Goal: Task Accomplishment & Management: Manage account settings

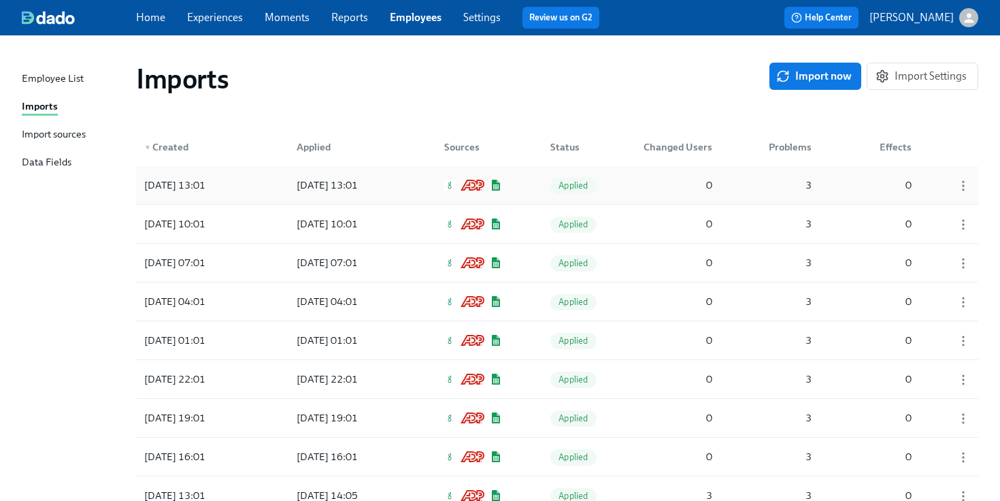
click at [363, 188] on div "[DATE] 13:01" at bounding box center [327, 185] width 72 height 16
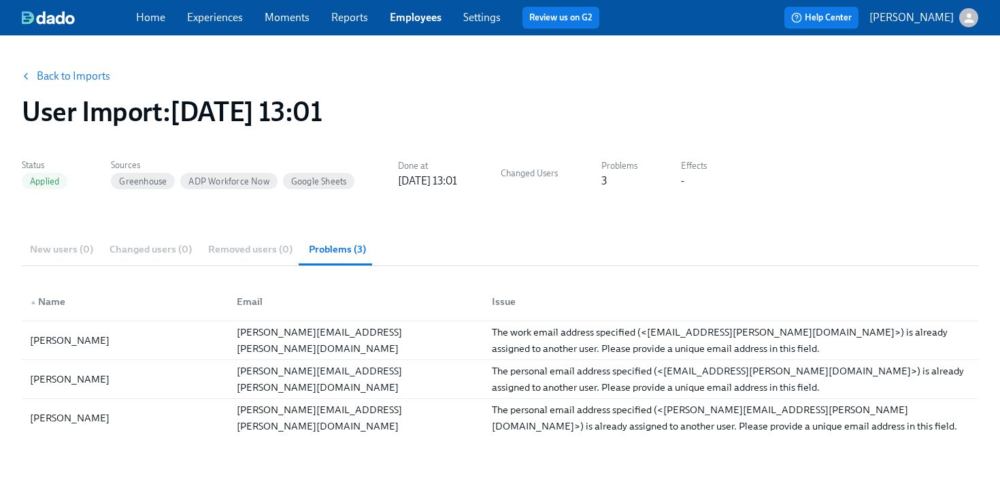
scroll to position [34, 0]
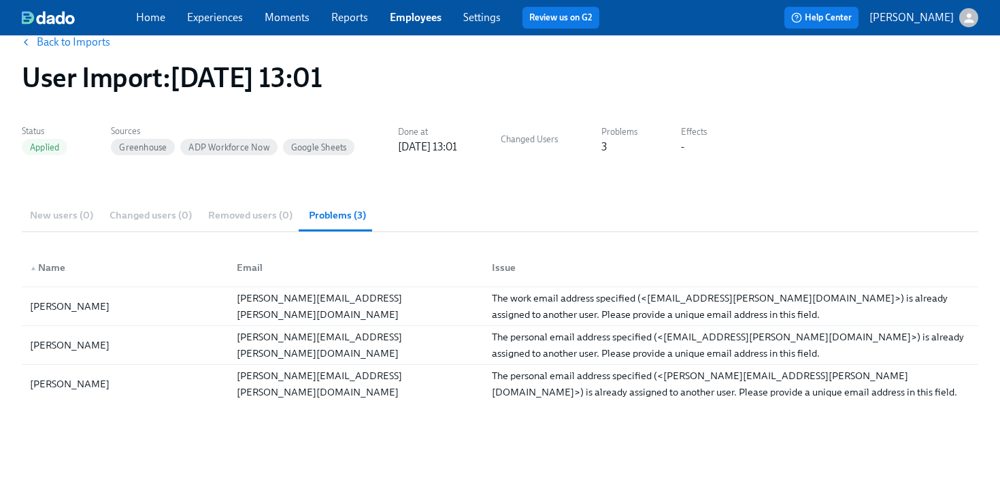
click at [225, 17] on link "Experiences" at bounding box center [215, 17] width 56 height 13
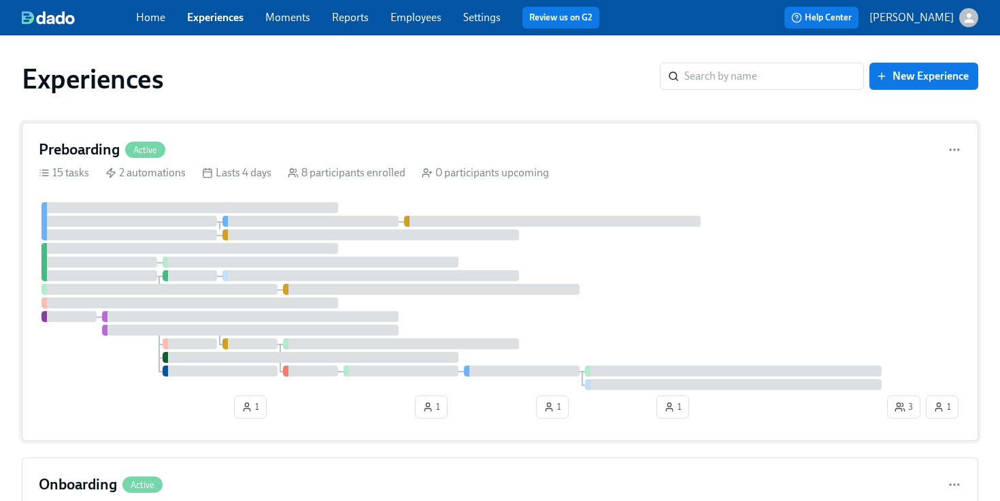
click at [393, 189] on div "Preboarding Active 15 tasks 2 automations Lasts 4 days 8 participants enrolled …" at bounding box center [500, 281] width 956 height 318
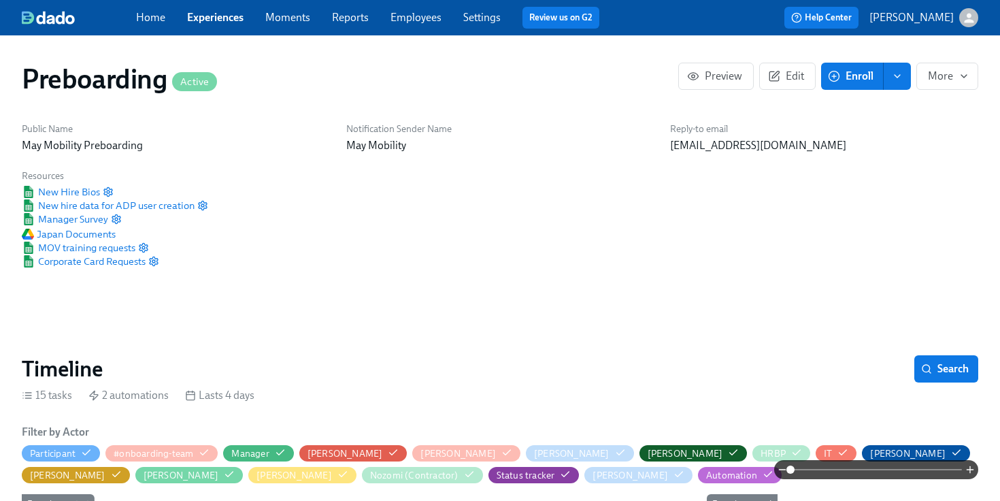
click at [229, 22] on link "Experiences" at bounding box center [215, 17] width 56 height 13
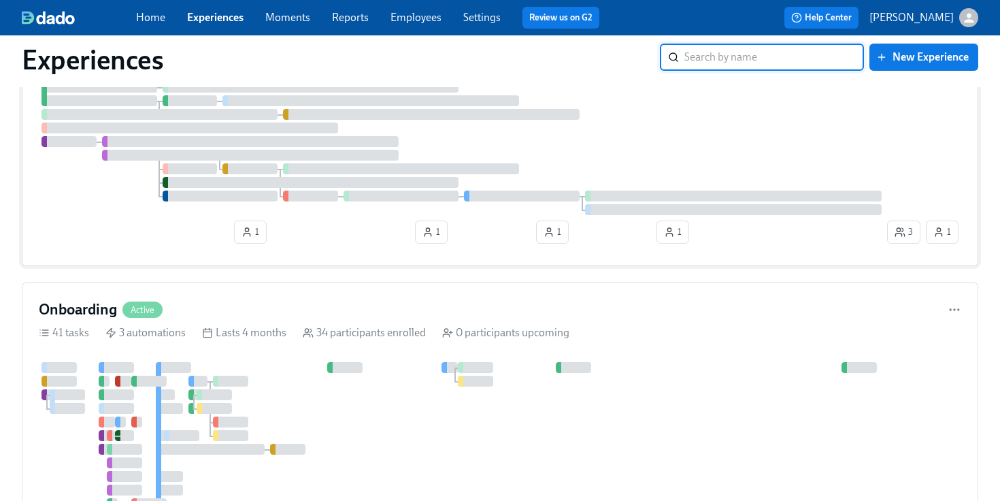
scroll to position [180, 0]
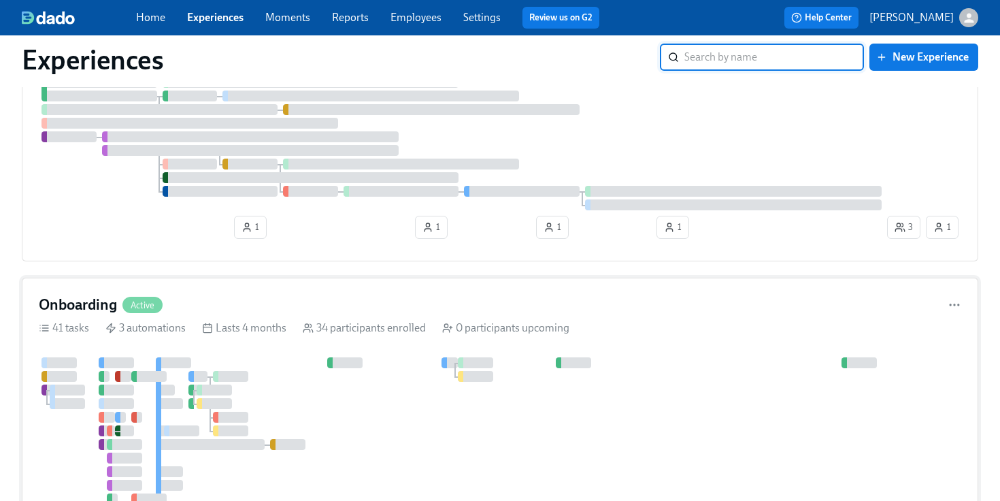
click at [275, 329] on div "Lasts 4 months" at bounding box center [244, 327] width 84 height 15
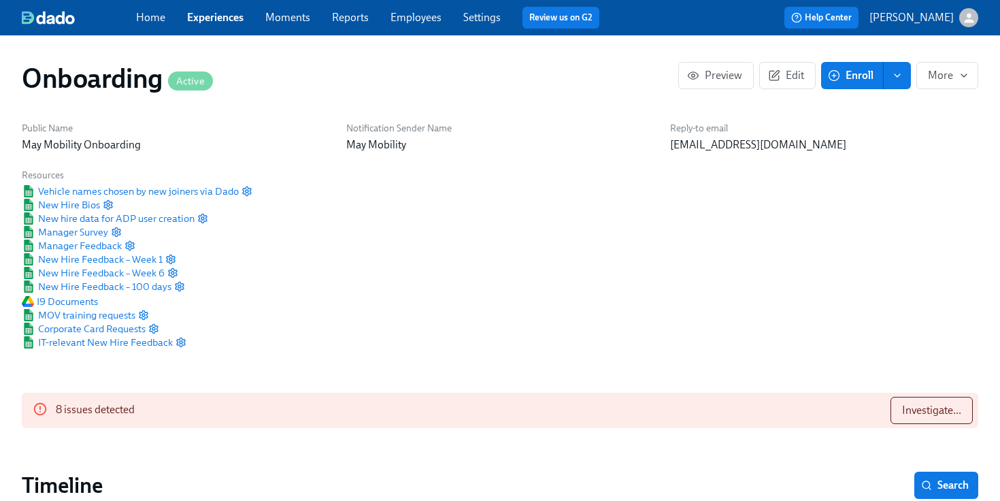
scroll to position [96, 0]
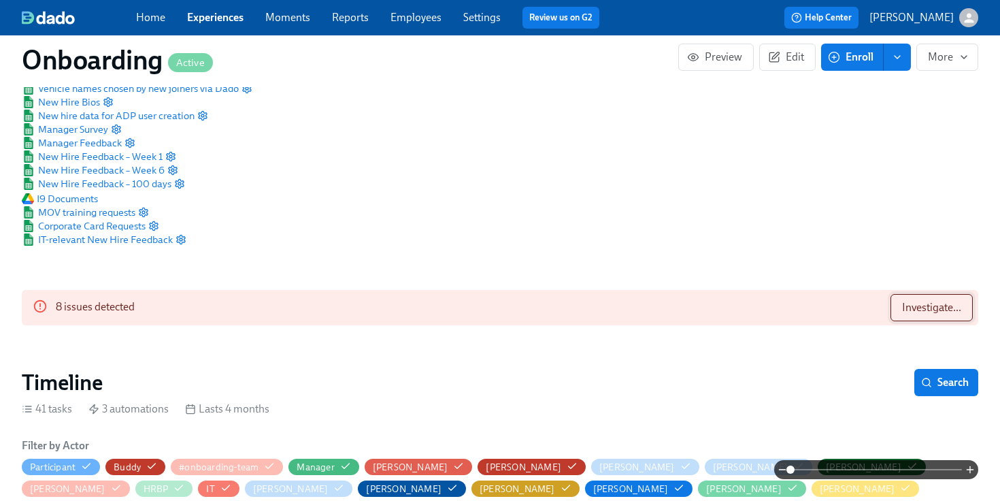
click at [907, 313] on span "Investigate..." at bounding box center [931, 308] width 59 height 14
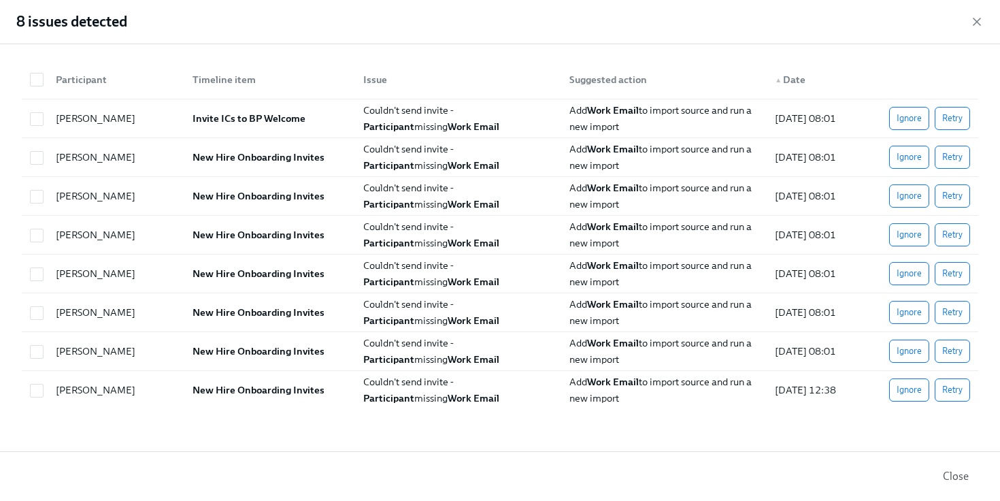
click at [954, 484] on button "Close" at bounding box center [955, 476] width 45 height 27
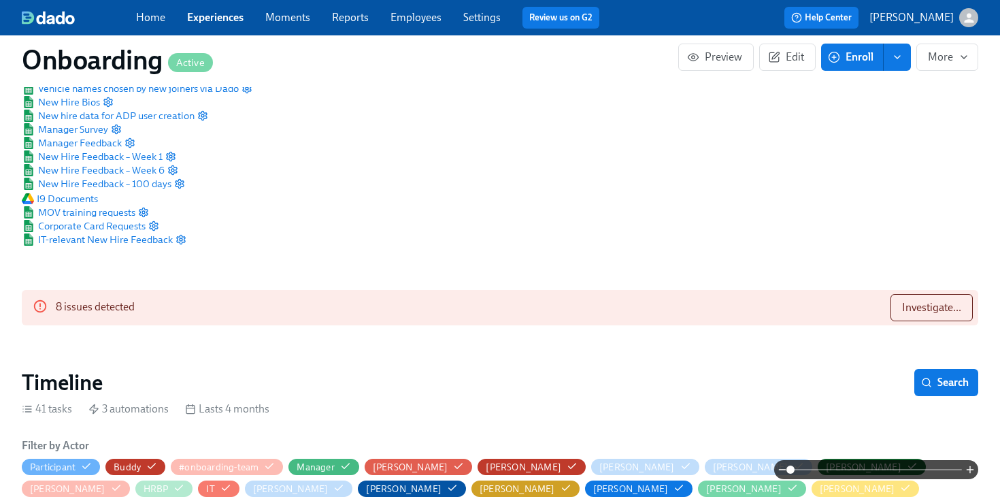
click at [419, 18] on link "Employees" at bounding box center [415, 17] width 51 height 13
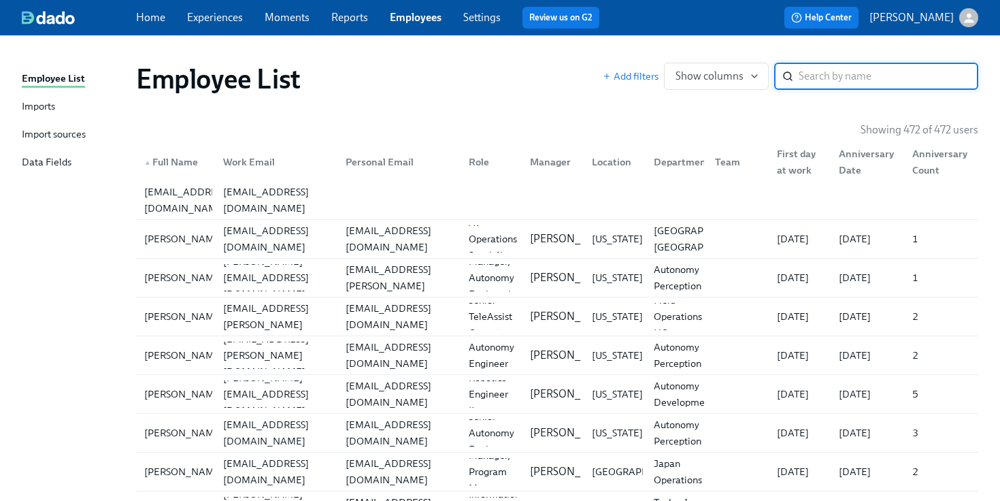
click at [62, 103] on link "Imports" at bounding box center [73, 107] width 103 height 17
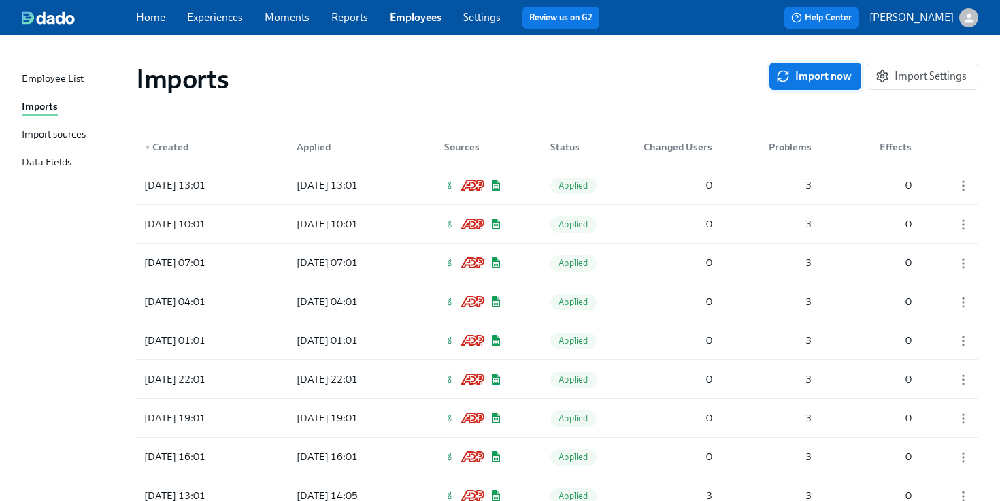
click at [816, 75] on span "Import now" at bounding box center [815, 76] width 73 height 14
click at [543, 180] on div "Applied" at bounding box center [573, 184] width 68 height 27
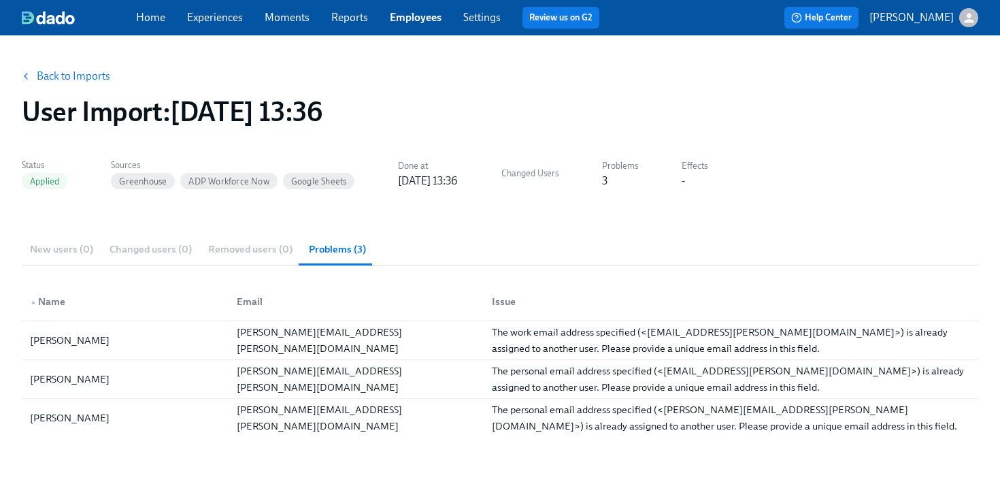
click at [234, 16] on link "Experiences" at bounding box center [215, 17] width 56 height 13
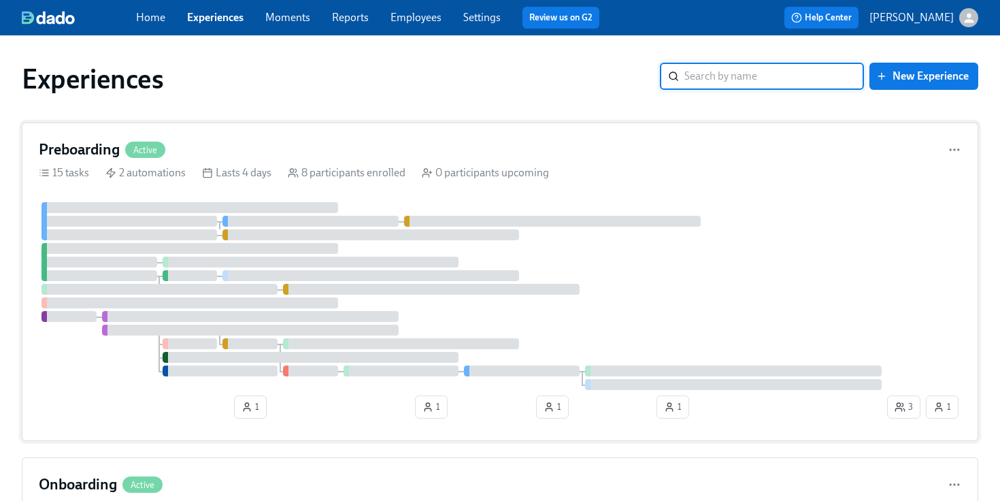
scroll to position [167, 0]
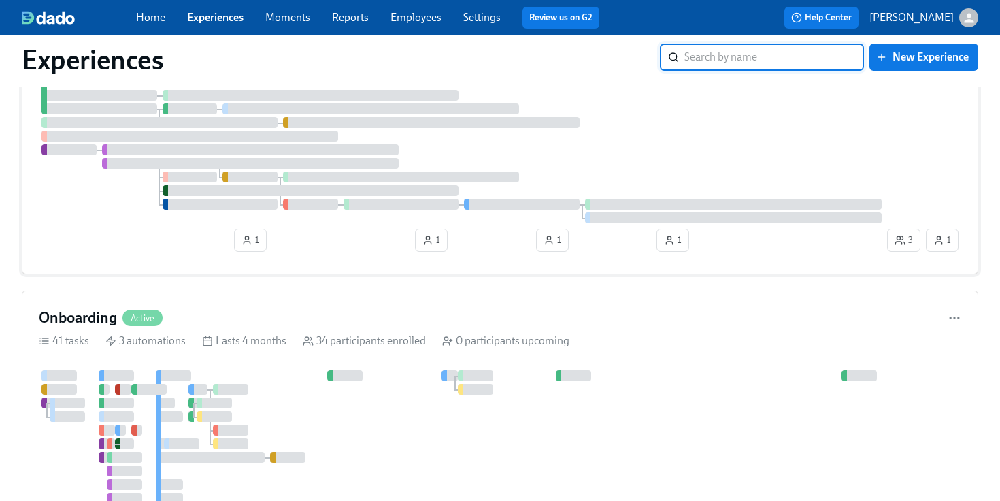
click at [136, 320] on span "Active" at bounding box center [142, 318] width 40 height 10
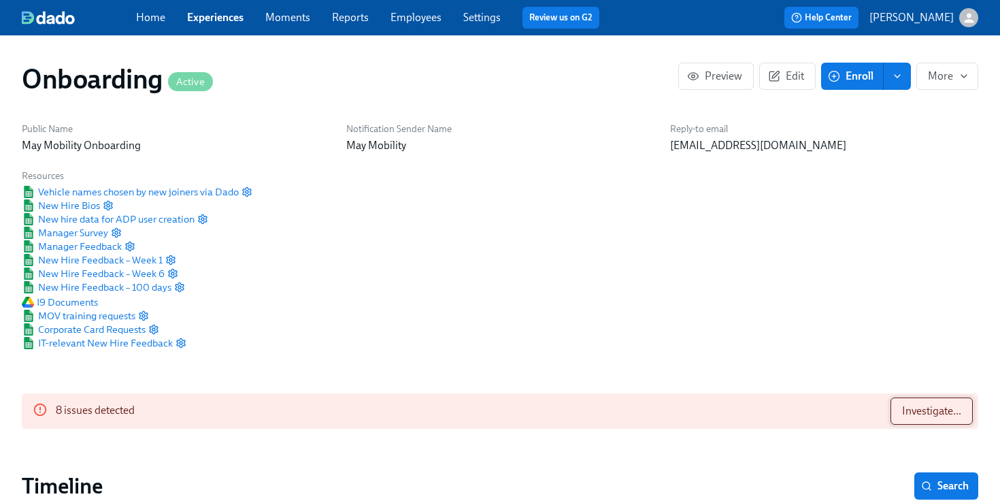
click at [949, 410] on span "Investigate..." at bounding box center [931, 411] width 59 height 14
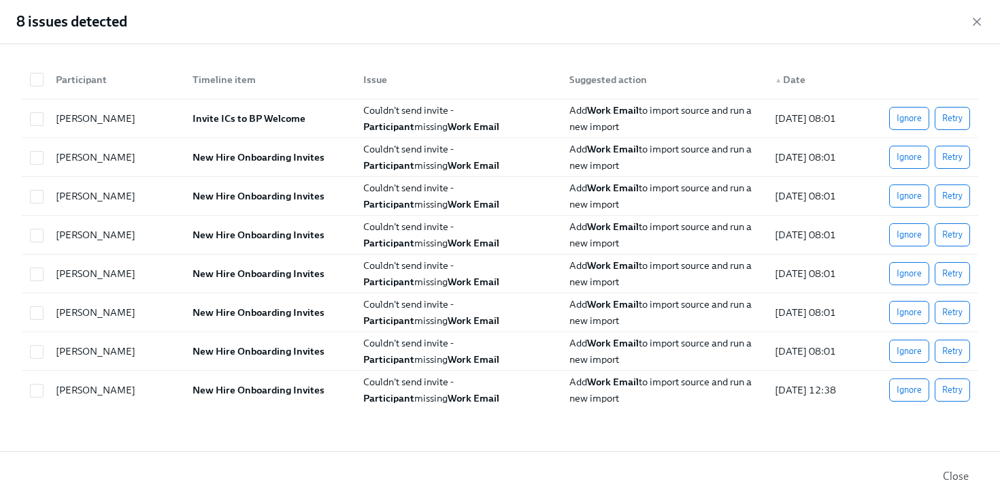
scroll to position [0, 12030]
click at [962, 124] on button "Retry" at bounding box center [952, 118] width 35 height 23
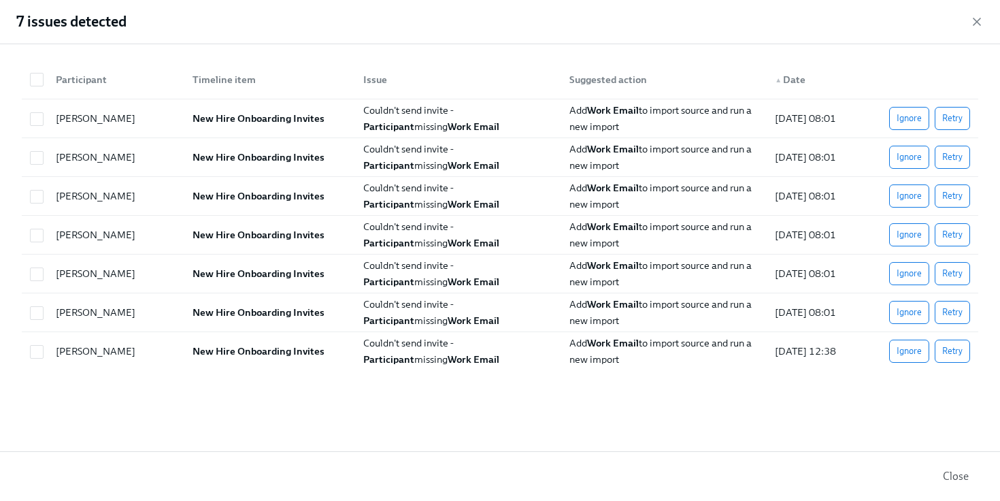
scroll to position [0, 17087]
click at [976, 27] on icon "button" at bounding box center [977, 22] width 14 height 14
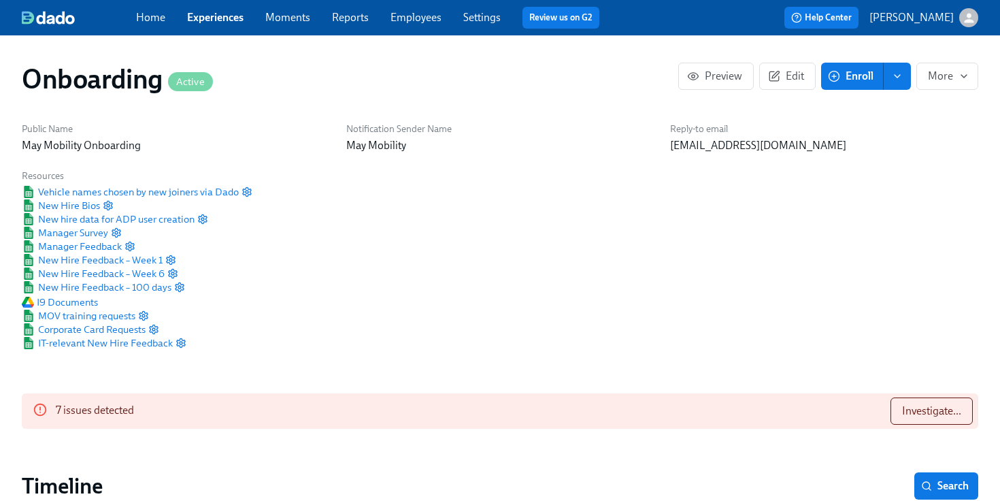
click at [416, 14] on link "Employees" at bounding box center [415, 17] width 51 height 13
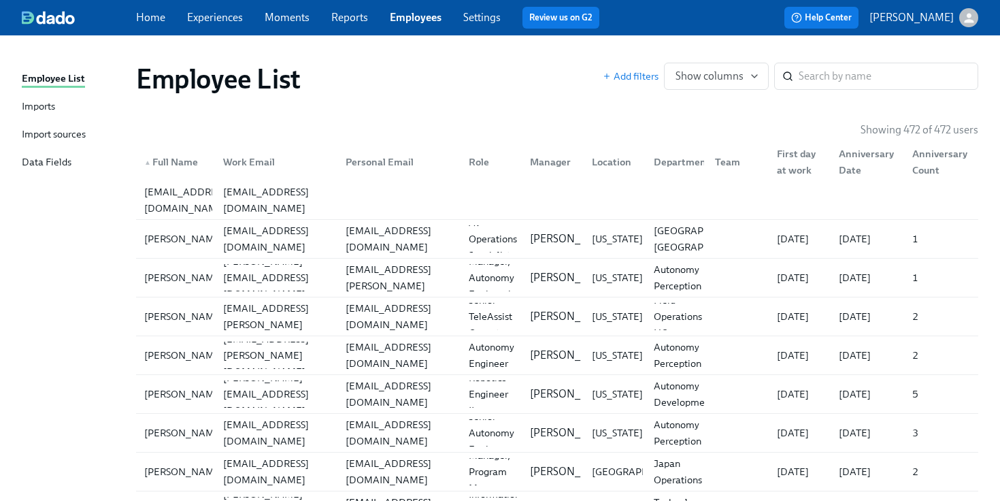
click at [53, 168] on div "Data Fields" at bounding box center [47, 162] width 50 height 17
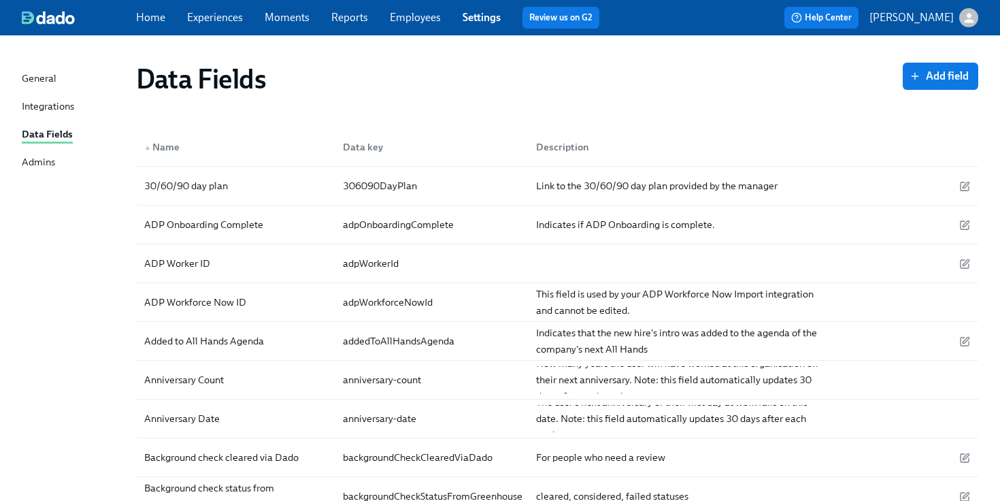
click at [418, 21] on link "Employees" at bounding box center [415, 17] width 51 height 13
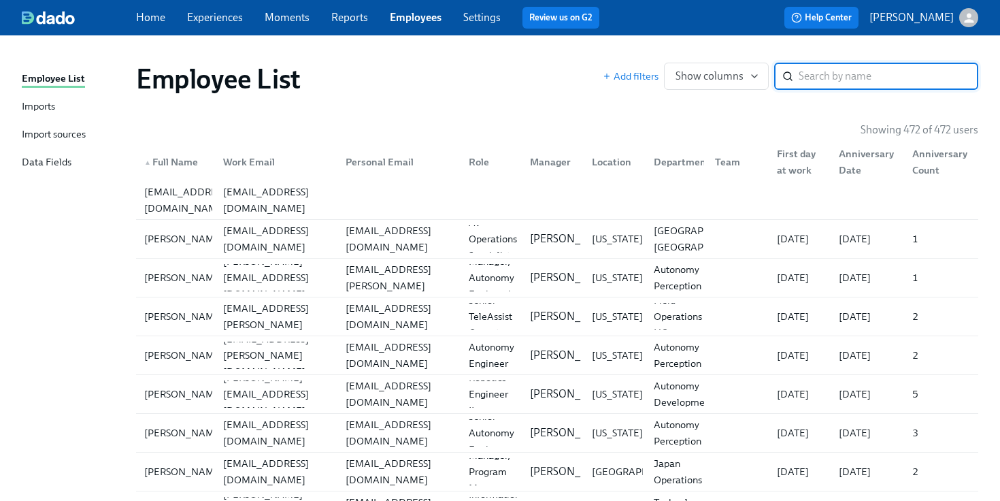
click at [49, 141] on div "Import sources" at bounding box center [54, 135] width 64 height 17
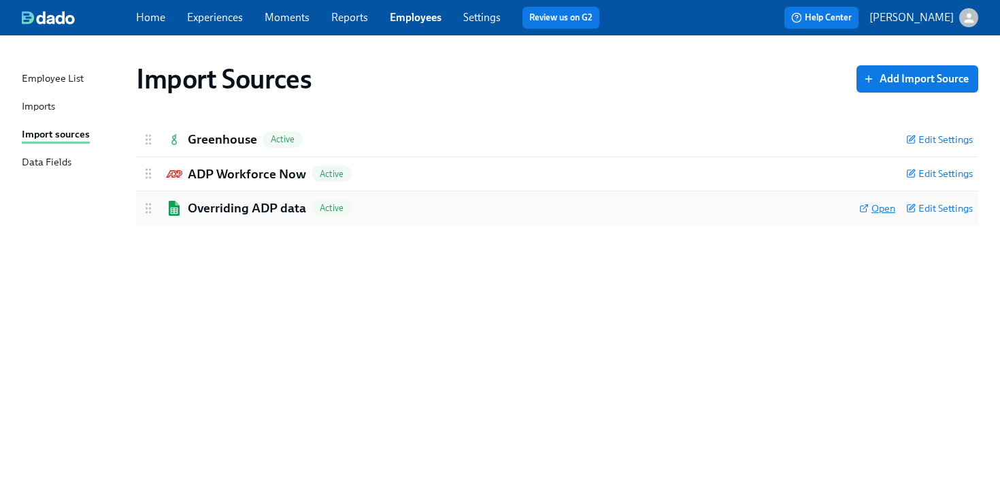
click at [885, 209] on span "Open" at bounding box center [877, 208] width 36 height 14
click at [50, 110] on div "Imports" at bounding box center [38, 107] width 33 height 17
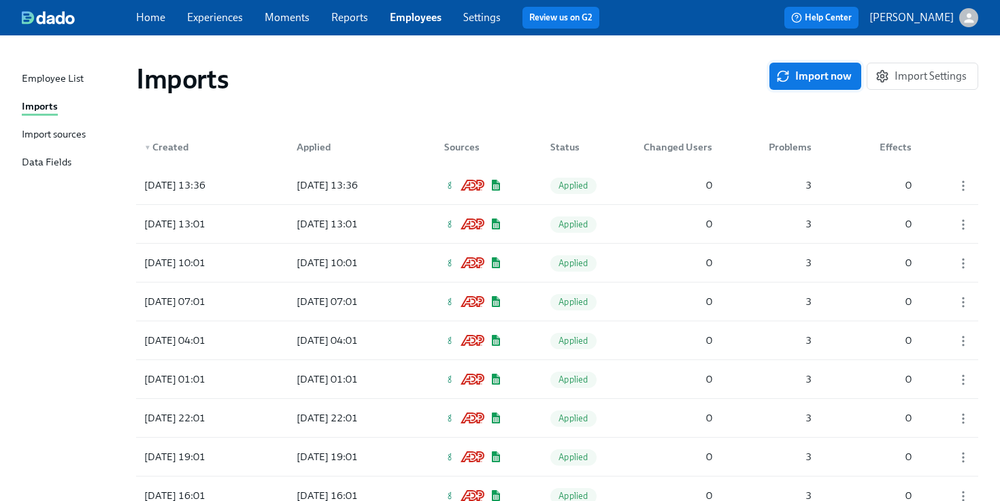
click at [781, 82] on icon "button" at bounding box center [783, 76] width 14 height 14
click at [591, 186] on span "Pending" at bounding box center [574, 185] width 48 height 10
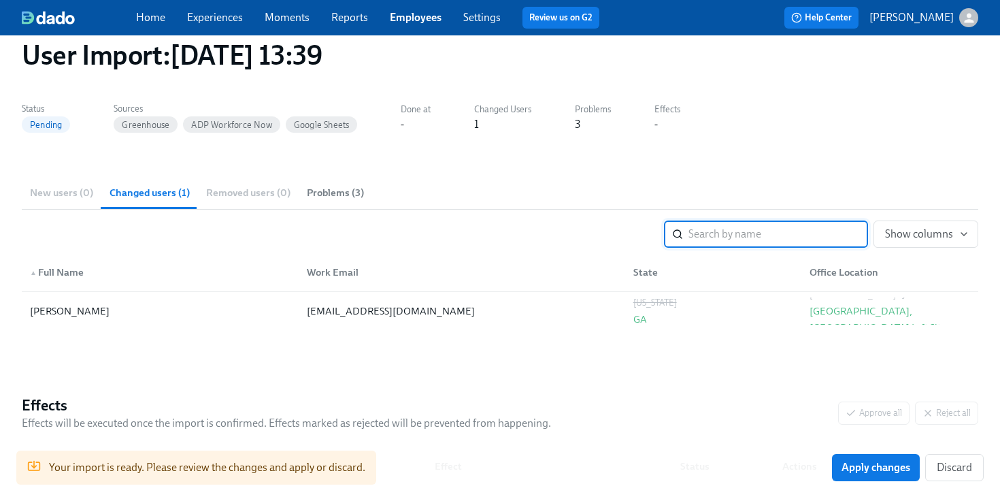
scroll to position [63, 0]
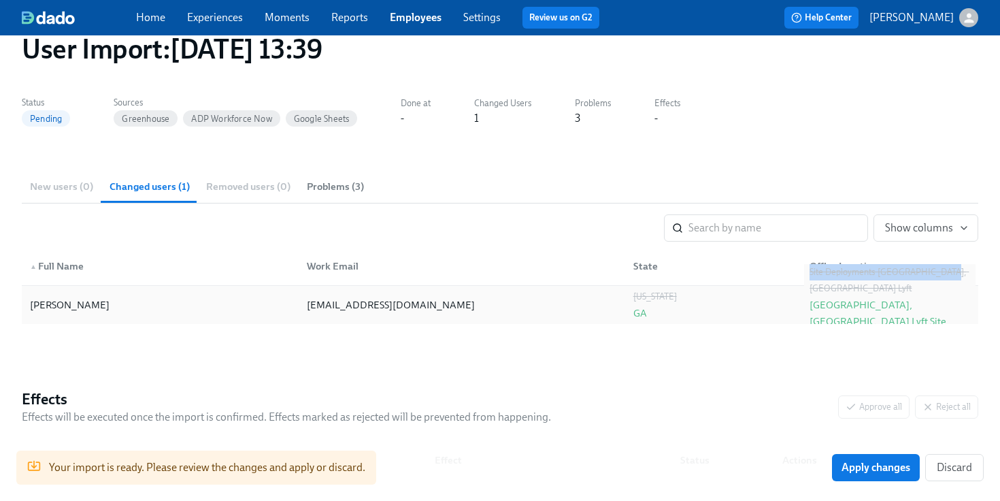
drag, startPoint x: 941, startPoint y: 299, endPoint x: 809, endPoint y: 303, distance: 132.7
click at [809, 303] on div "Site Deployments-[GEOGRAPHIC_DATA], [GEOGRAPHIC_DATA] Lyft [GEOGRAPHIC_DATA], […" at bounding box center [889, 305] width 171 height 82
copy div "Site Deployments-[GEOGRAPHIC_DATA], [GEOGRAPHIC_DATA] Lyft"
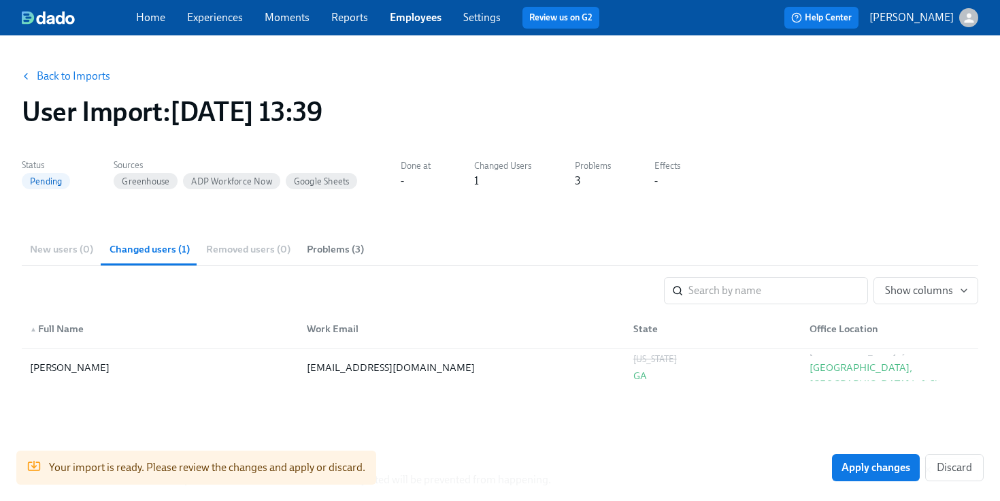
click at [407, 18] on link "Employees" at bounding box center [416, 17] width 52 height 13
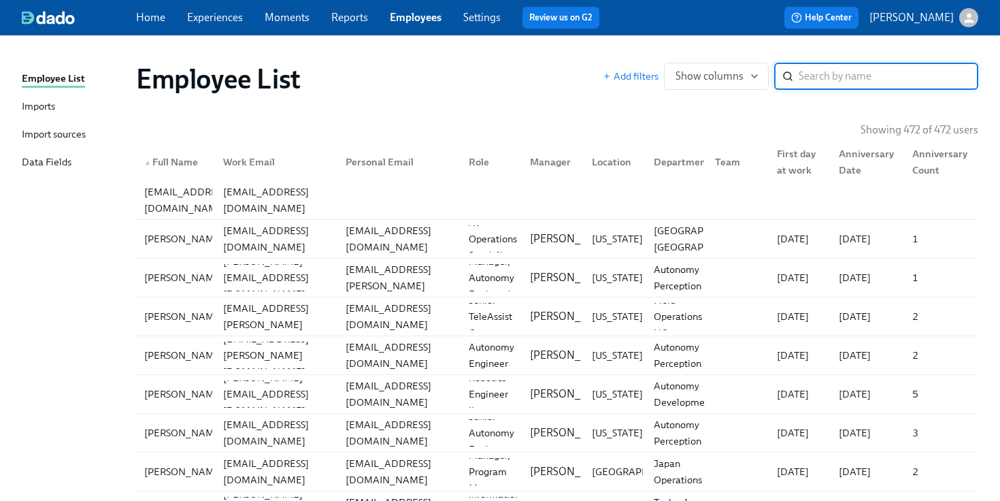
click at [48, 131] on div "Import sources" at bounding box center [54, 135] width 64 height 17
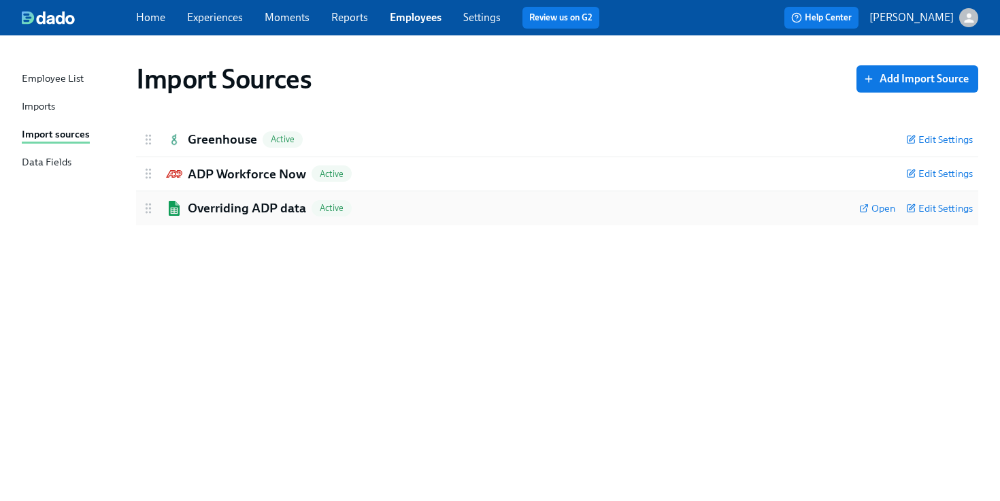
click at [292, 209] on h2 "Overriding ADP data" at bounding box center [247, 208] width 118 height 18
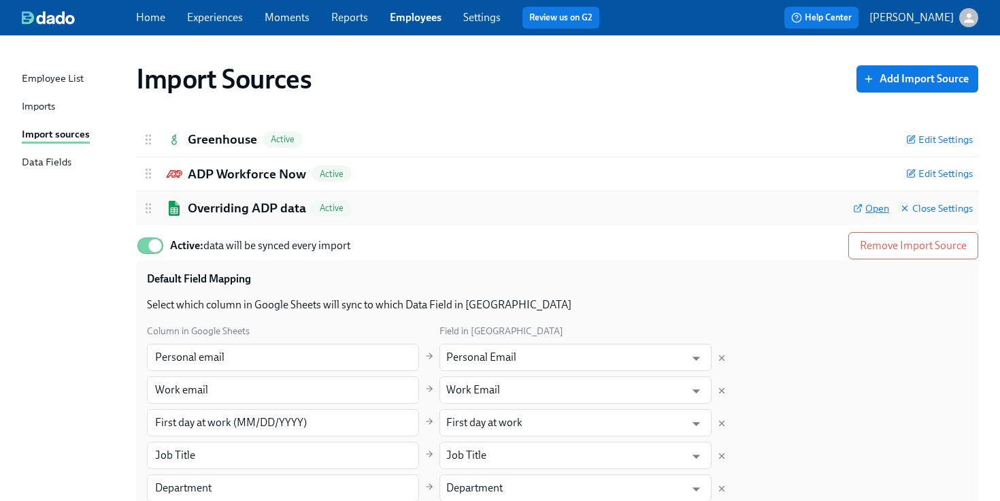
click at [860, 208] on icon at bounding box center [858, 208] width 10 height 10
click at [56, 110] on link "Imports" at bounding box center [73, 107] width 103 height 17
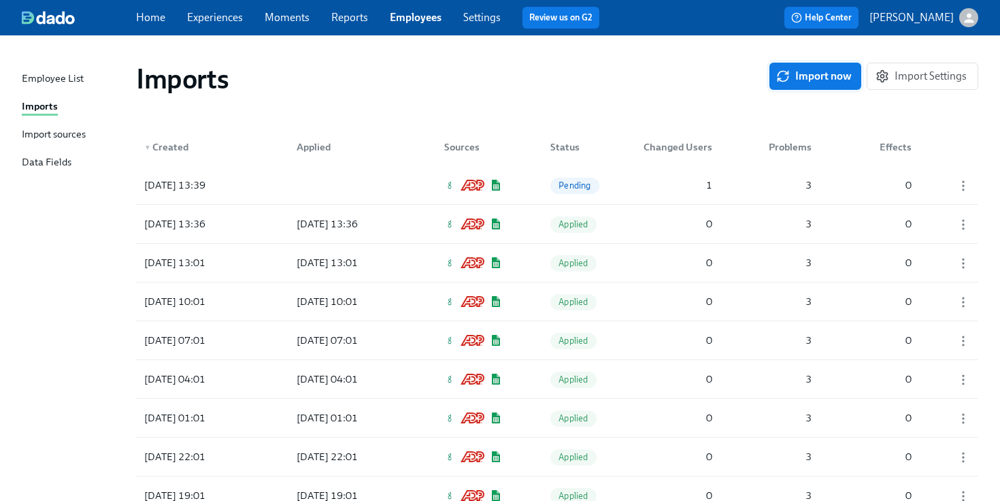
click at [815, 75] on span "Import now" at bounding box center [815, 76] width 73 height 14
click at [375, 190] on div at bounding box center [347, 184] width 122 height 27
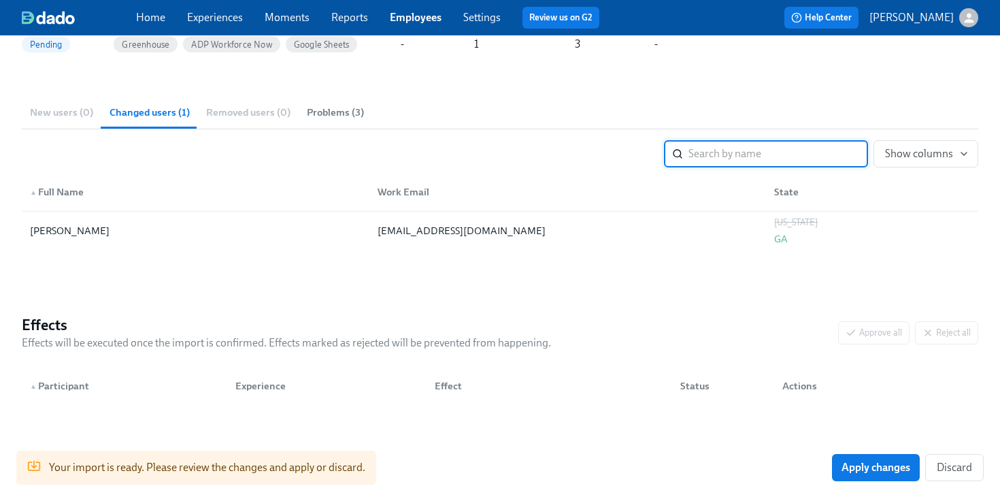
scroll to position [161, 0]
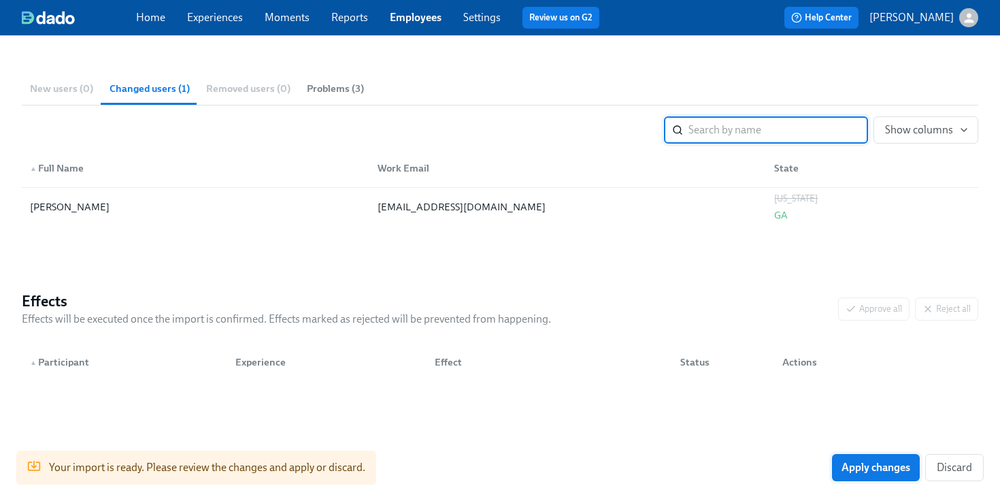
click at [843, 470] on span "Apply changes" at bounding box center [875, 467] width 69 height 14
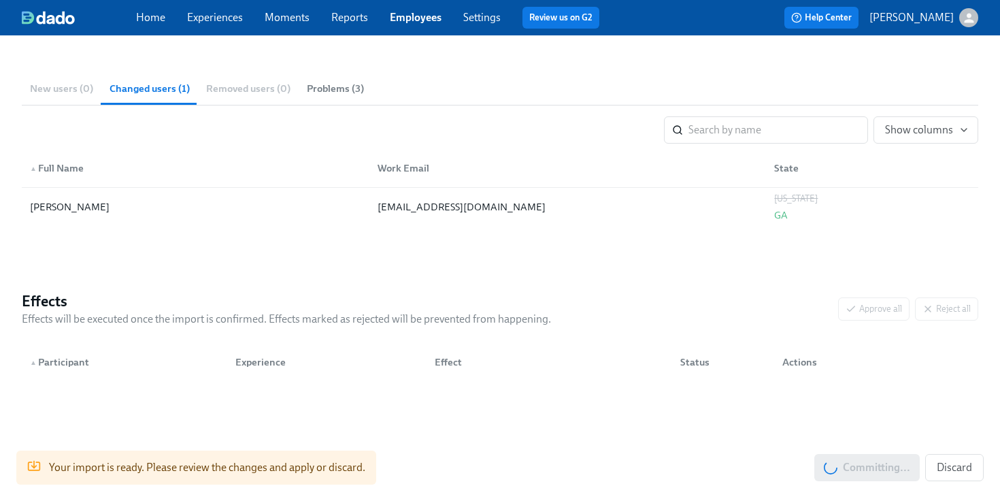
scroll to position [0, 0]
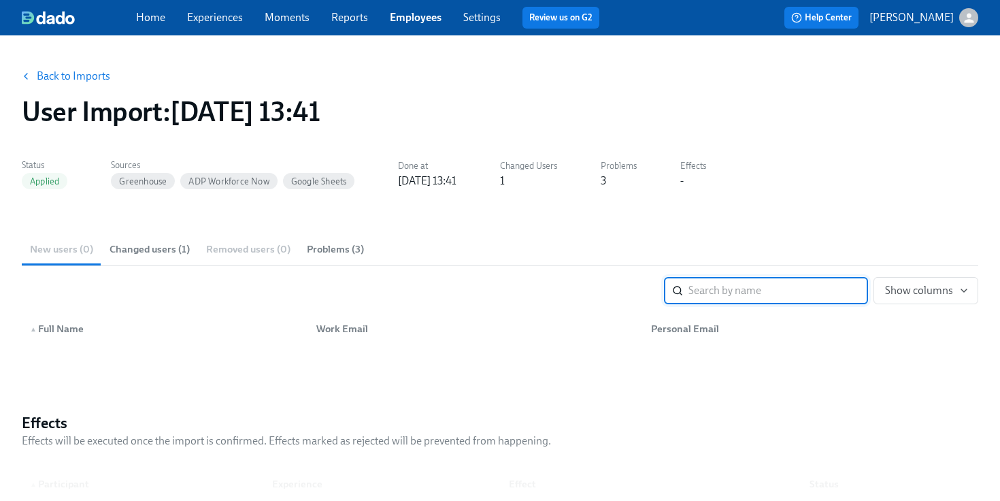
click at [212, 20] on link "Experiences" at bounding box center [215, 17] width 56 height 13
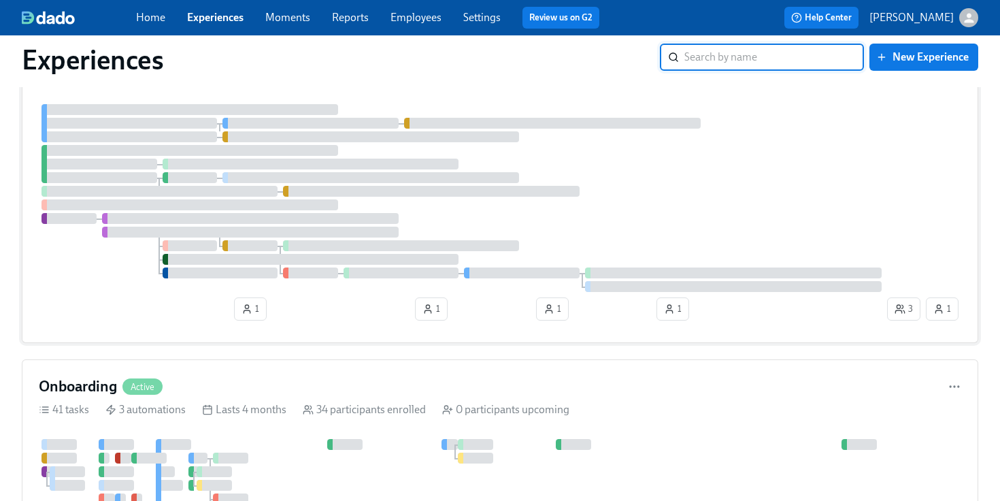
scroll to position [316, 0]
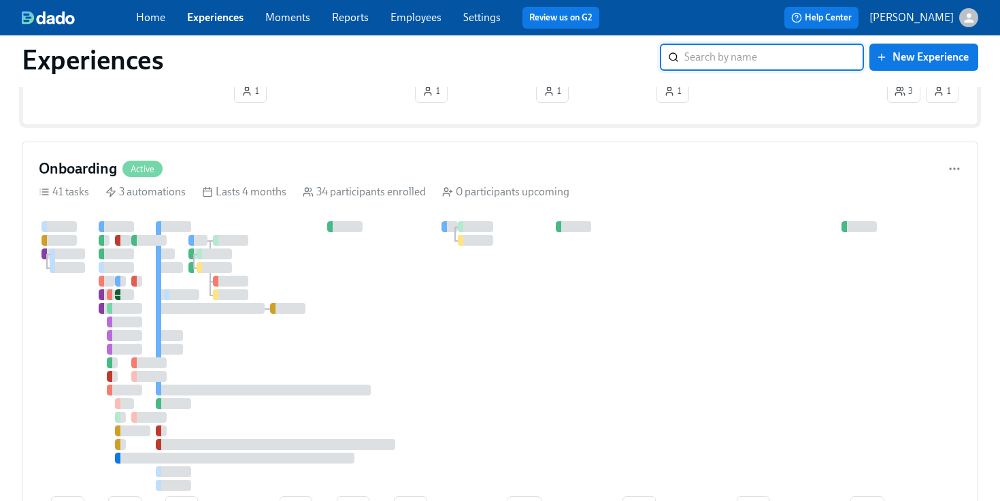
click at [296, 210] on div "Onboarding Active 41 tasks 3 automations Lasts 4 months 34 participants enrolle…" at bounding box center [500, 341] width 956 height 400
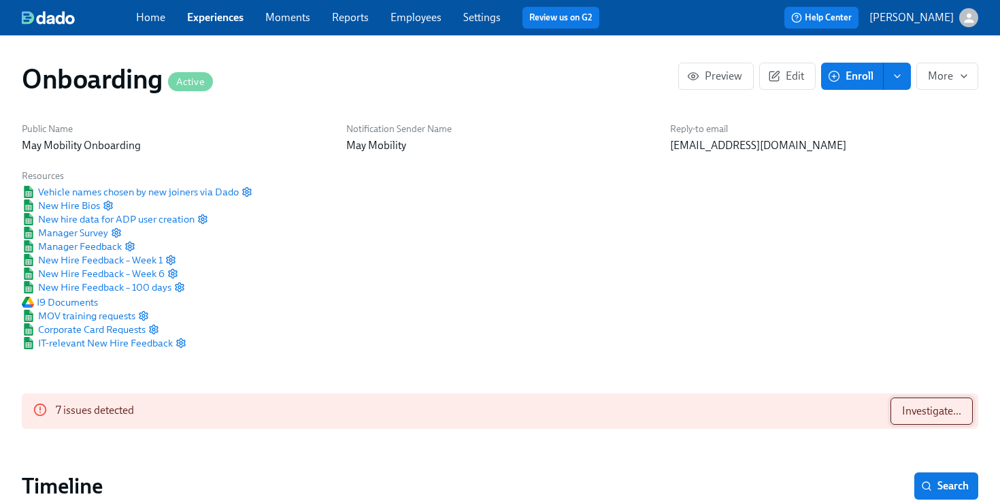
click at [907, 412] on span "Investigate..." at bounding box center [931, 411] width 59 height 14
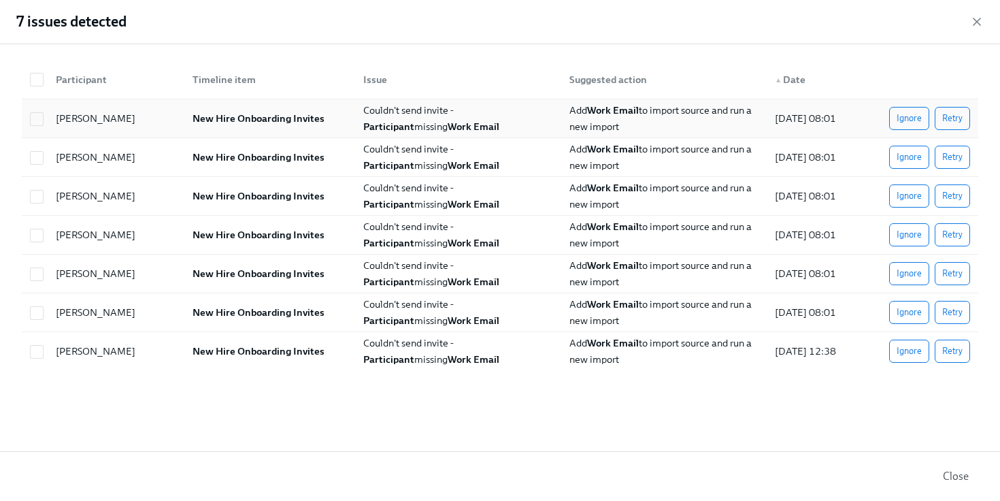
scroll to position [0, 12030]
click at [33, 80] on input "checkbox" at bounding box center [37, 79] width 12 height 12
checkbox input "true"
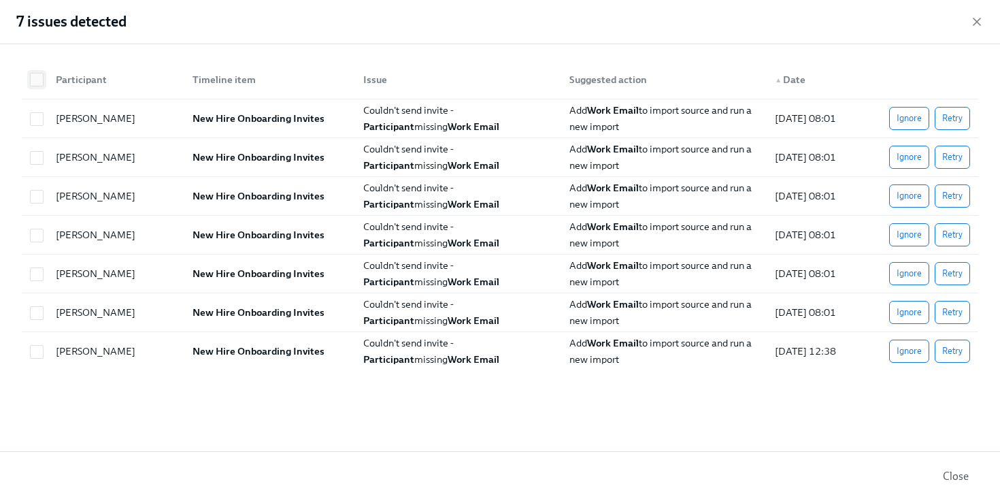
checkbox input "true"
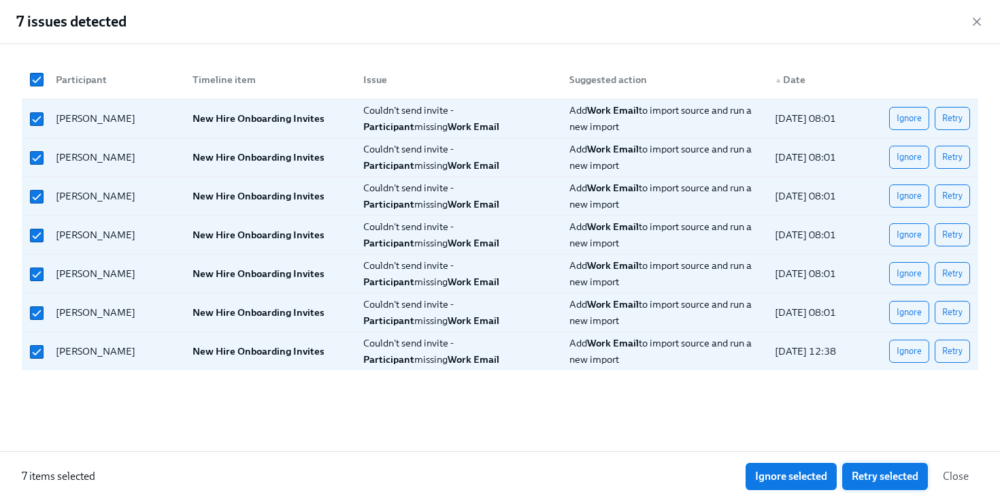
click at [871, 479] on span "Retry selected" at bounding box center [885, 476] width 67 height 14
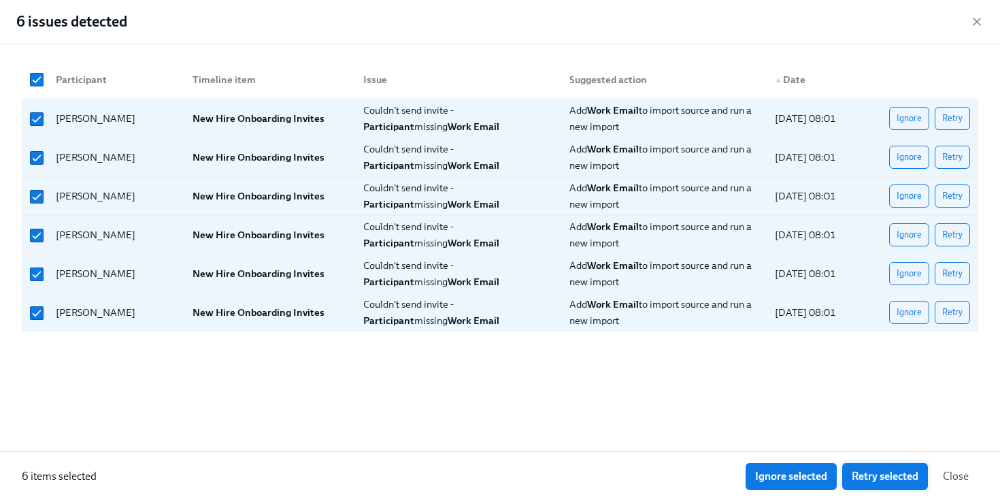
scroll to position [0, 17087]
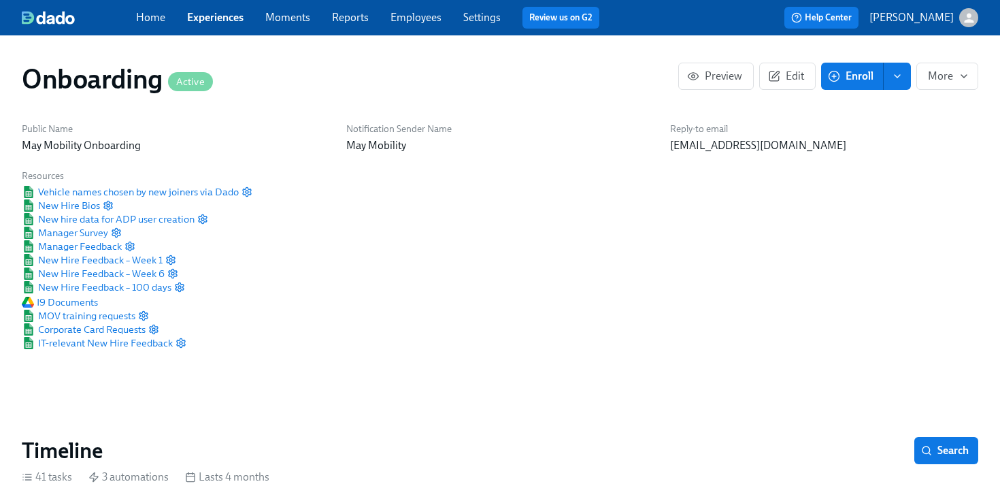
click at [241, 22] on link "Experiences" at bounding box center [215, 17] width 56 height 13
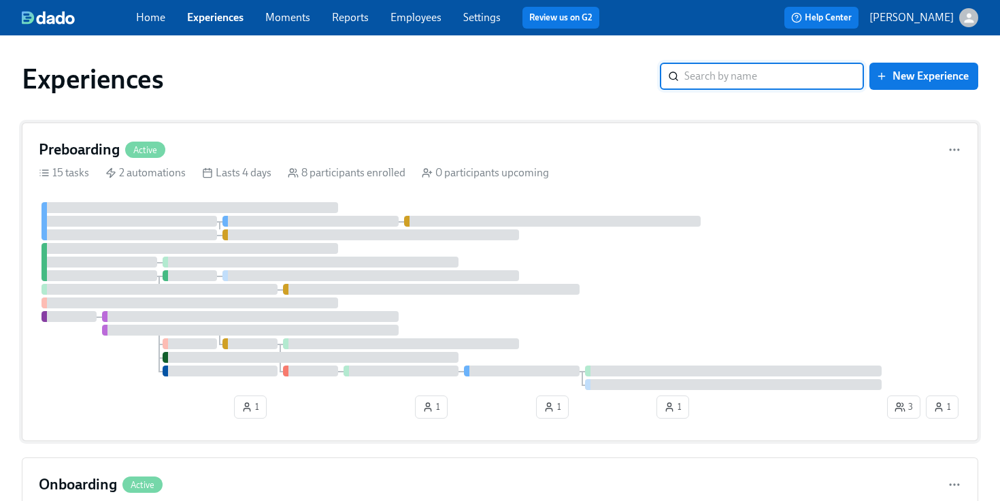
click at [246, 177] on div "Lasts 4 days" at bounding box center [236, 172] width 69 height 15
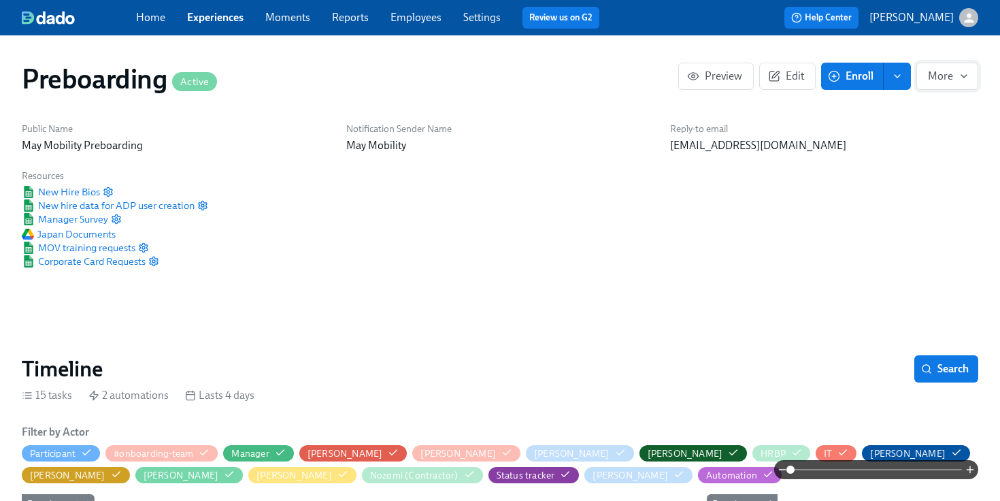
click at [947, 80] on span "More" at bounding box center [947, 76] width 39 height 14
click at [779, 86] on div at bounding box center [500, 250] width 1000 height 501
click at [782, 76] on span "Edit" at bounding box center [787, 76] width 33 height 14
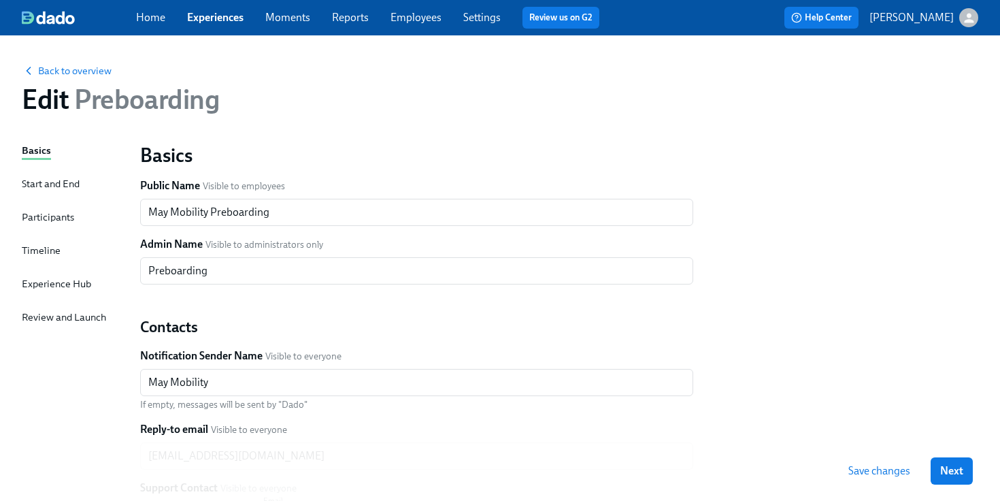
click at [56, 192] on div "Start and End" at bounding box center [51, 184] width 58 height 17
click at [53, 184] on div "Start and End" at bounding box center [51, 183] width 58 height 15
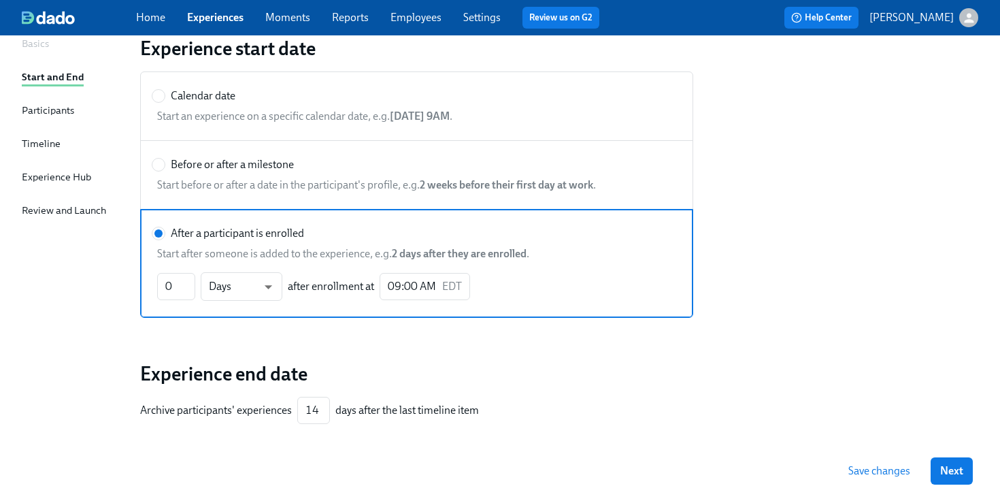
scroll to position [97, 0]
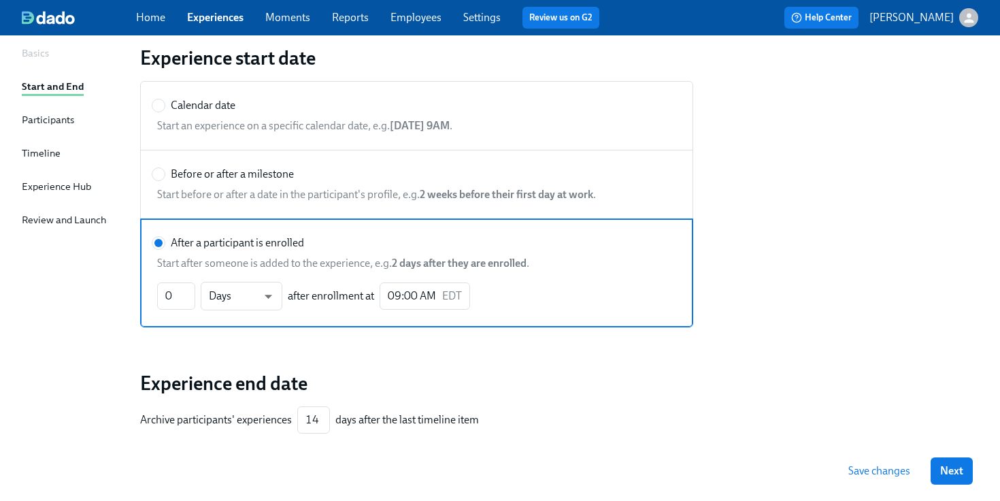
click at [69, 120] on div "Participants" at bounding box center [48, 119] width 52 height 15
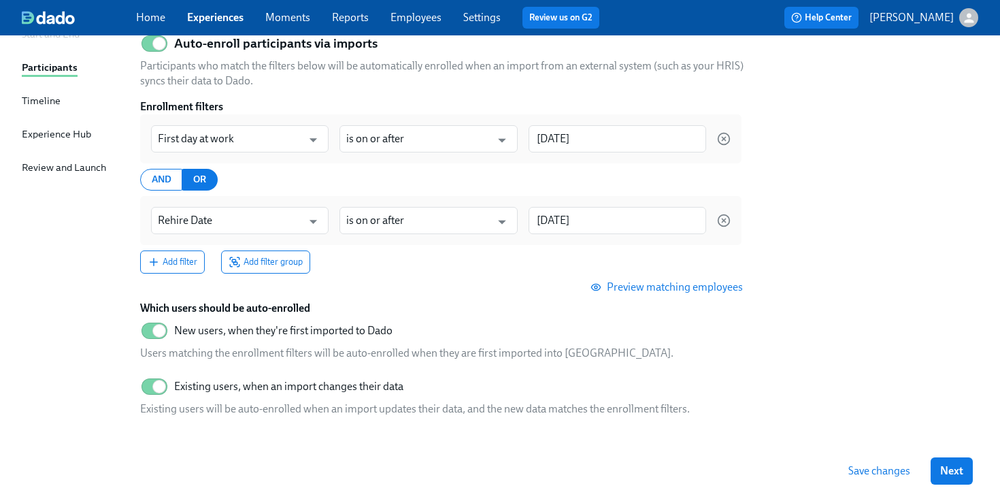
scroll to position [145, 0]
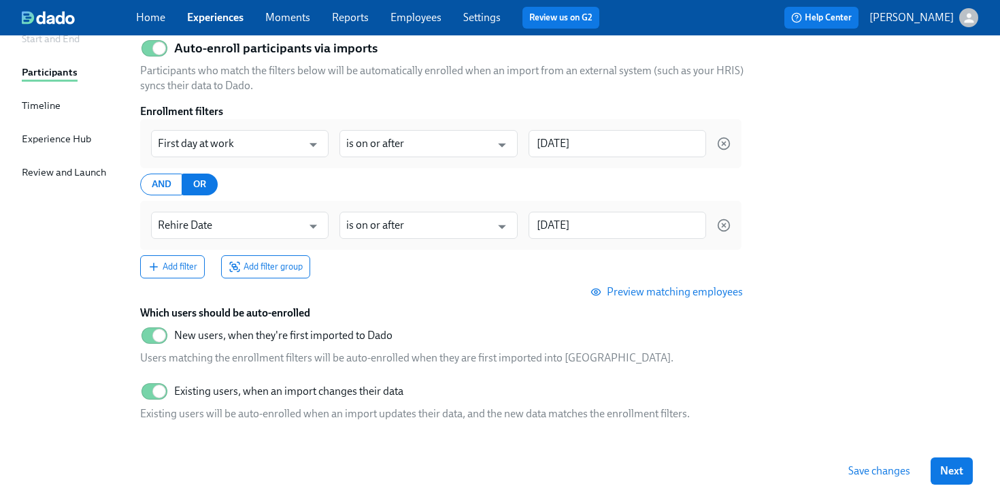
click at [636, 286] on span "Preview matching employees" at bounding box center [668, 292] width 150 height 14
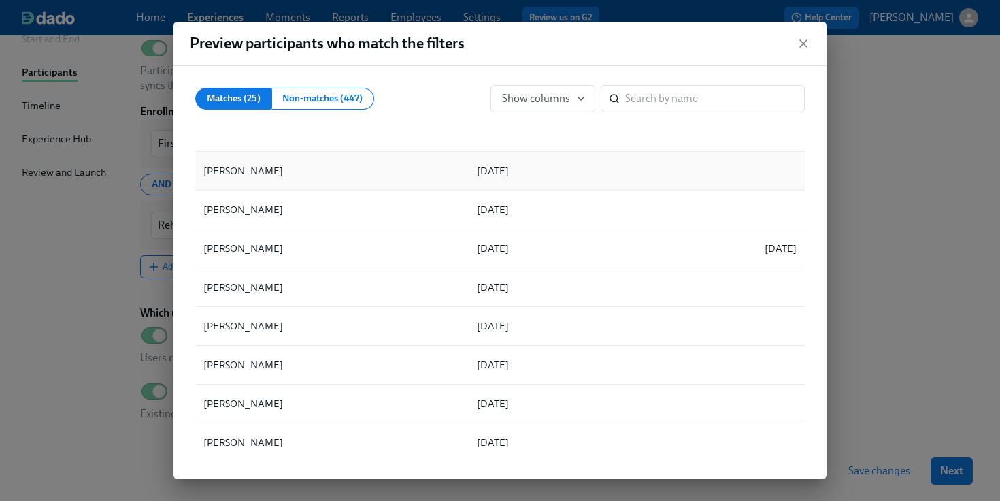
scroll to position [0, 0]
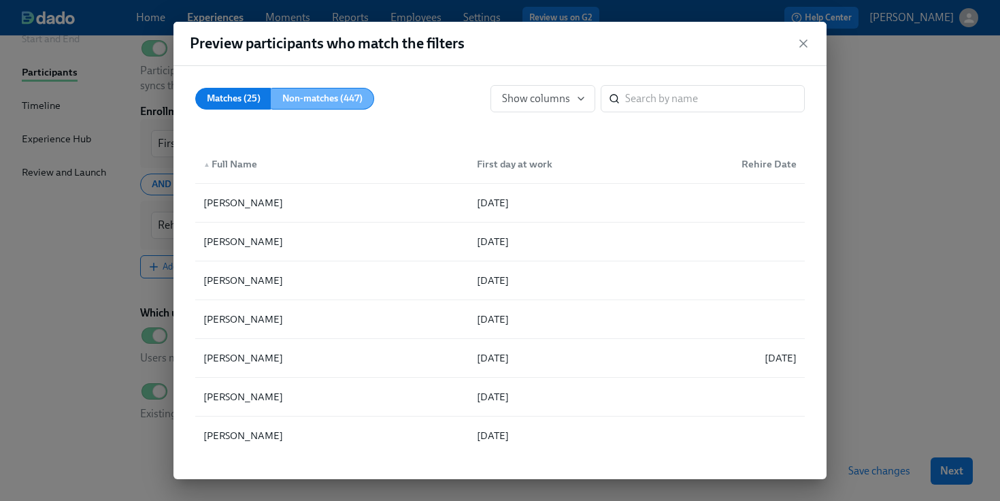
click at [335, 95] on span "Non-matches (447)" at bounding box center [322, 98] width 80 height 17
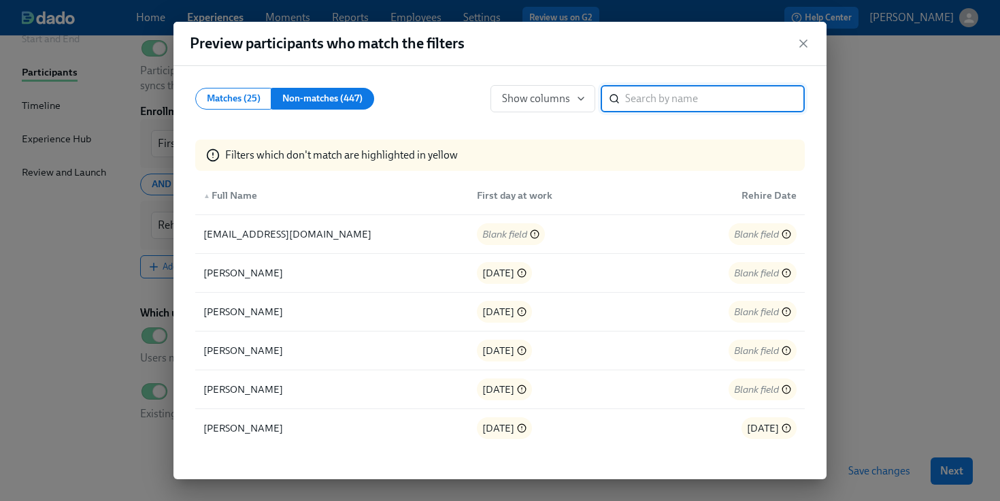
click at [628, 101] on input "search" at bounding box center [715, 98] width 180 height 27
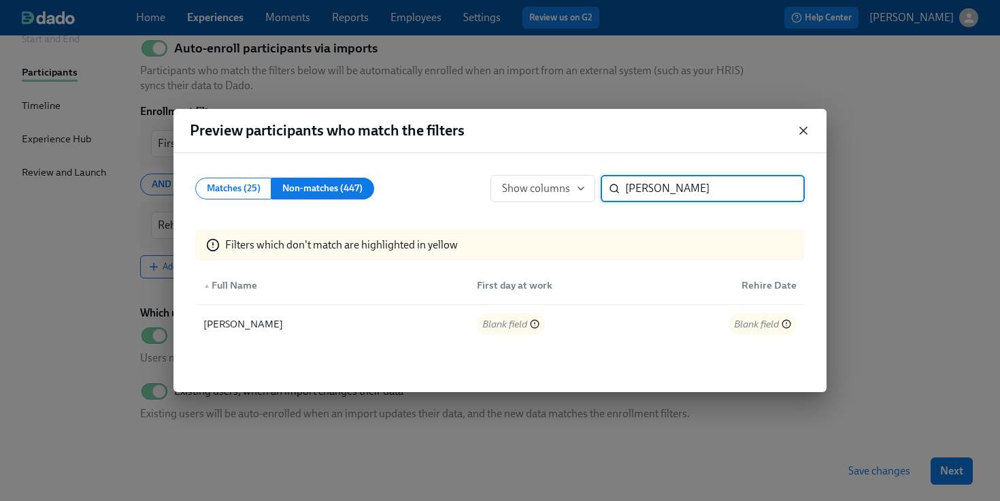
type input "[PERSON_NAME]"
click at [801, 130] on icon "button" at bounding box center [803, 131] width 14 height 14
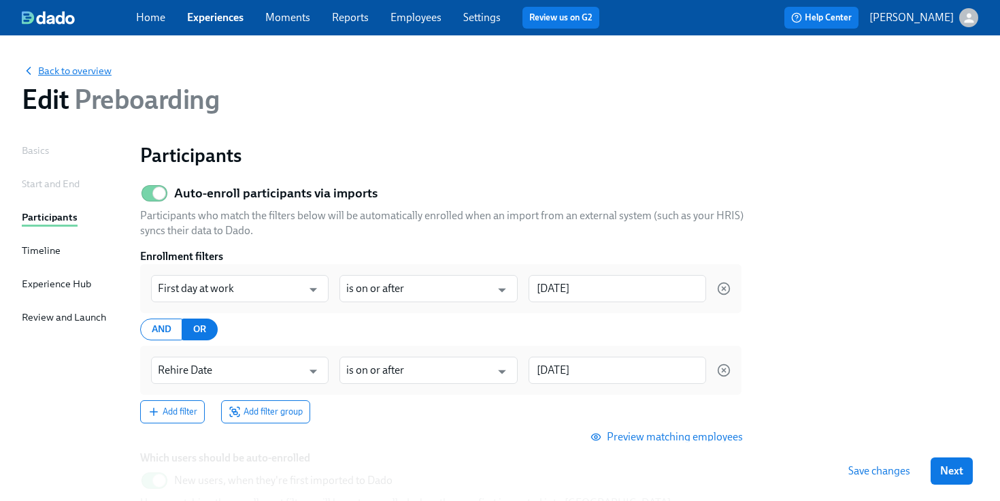
click at [74, 72] on span "Back to overview" at bounding box center [67, 71] width 90 height 14
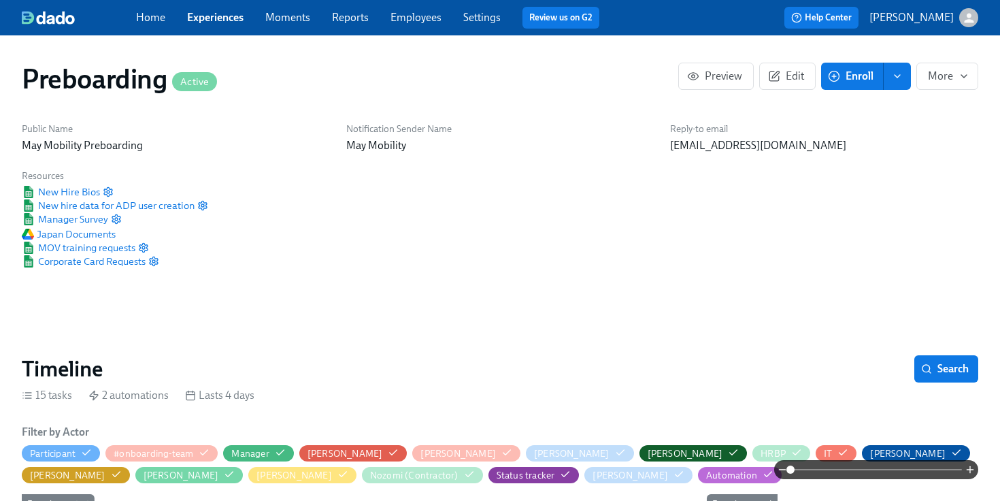
scroll to position [0, 3761]
click at [395, 19] on link "Employees" at bounding box center [415, 17] width 51 height 13
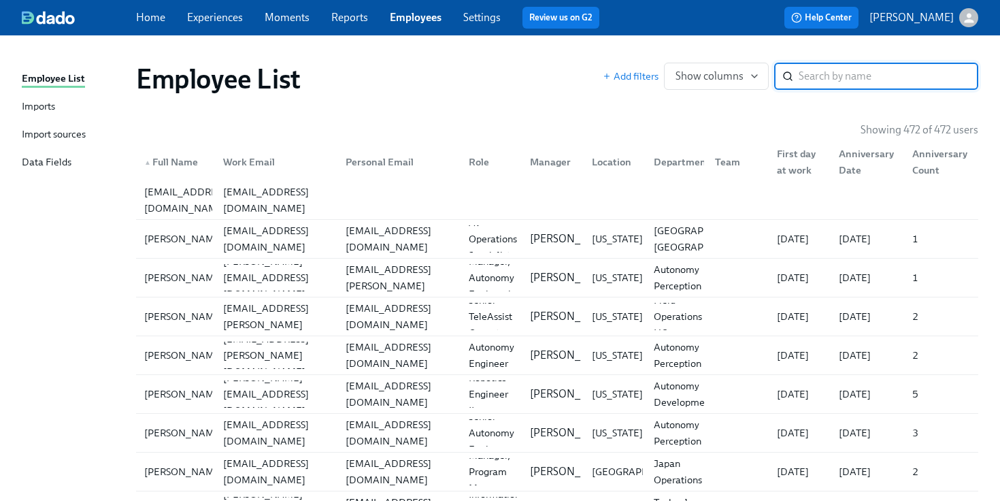
click at [48, 110] on div "Imports" at bounding box center [38, 107] width 33 height 17
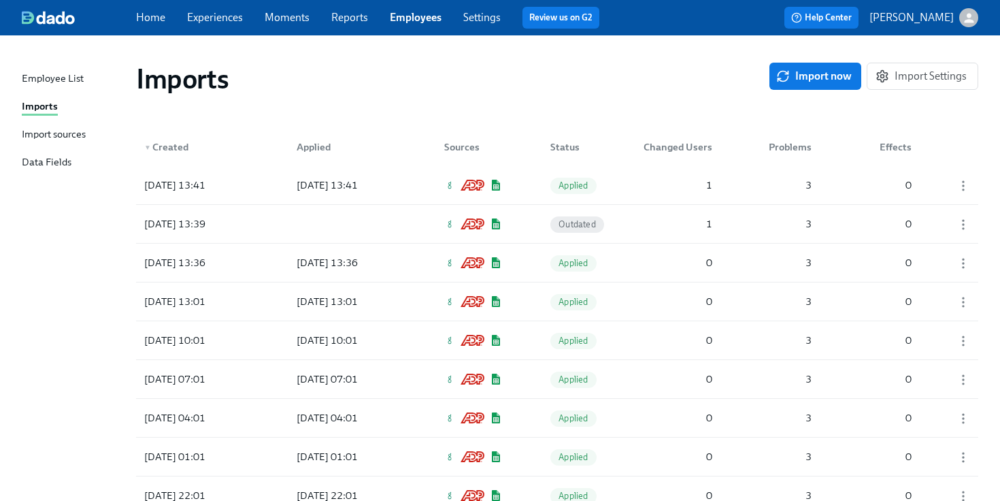
click at [50, 131] on div "Import sources" at bounding box center [54, 135] width 64 height 17
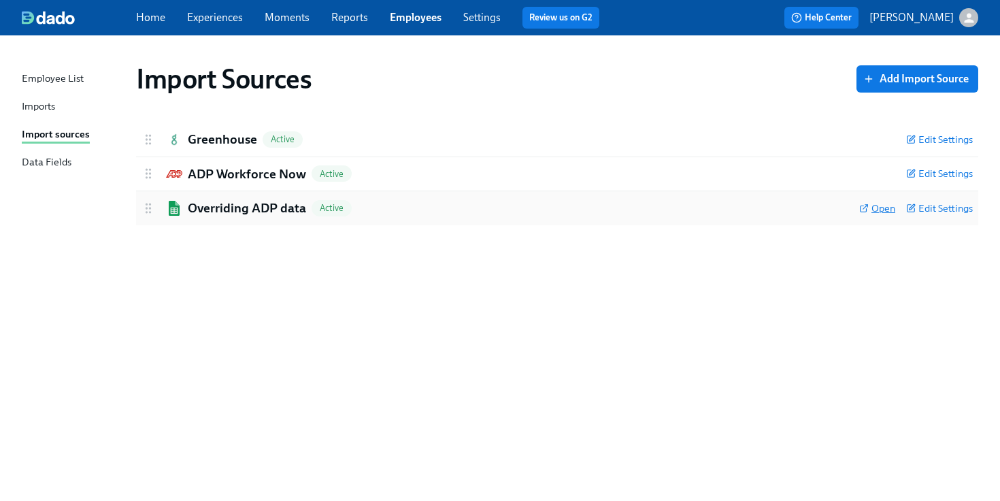
click at [862, 210] on icon at bounding box center [864, 208] width 10 height 10
click at [58, 110] on link "Imports" at bounding box center [73, 107] width 103 height 17
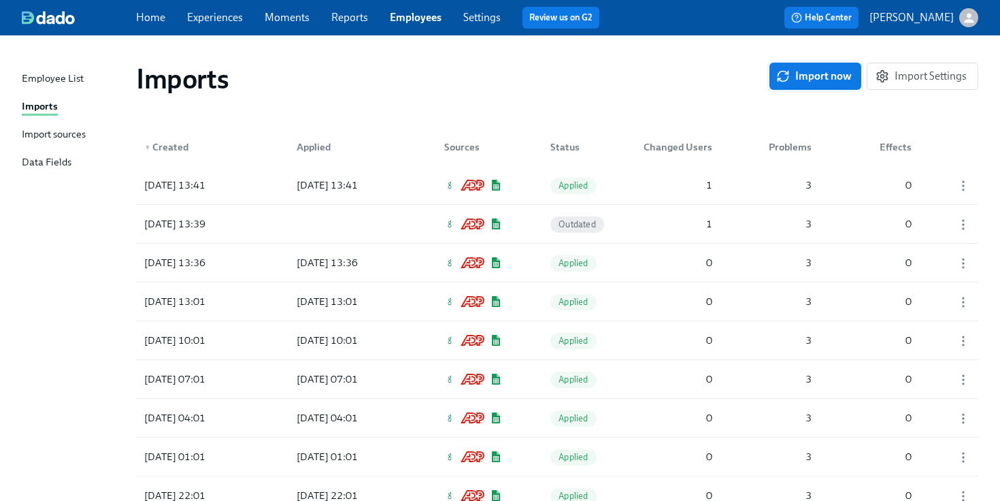
click at [816, 88] on button "Import now" at bounding box center [815, 76] width 92 height 27
click at [392, 188] on div at bounding box center [347, 184] width 122 height 27
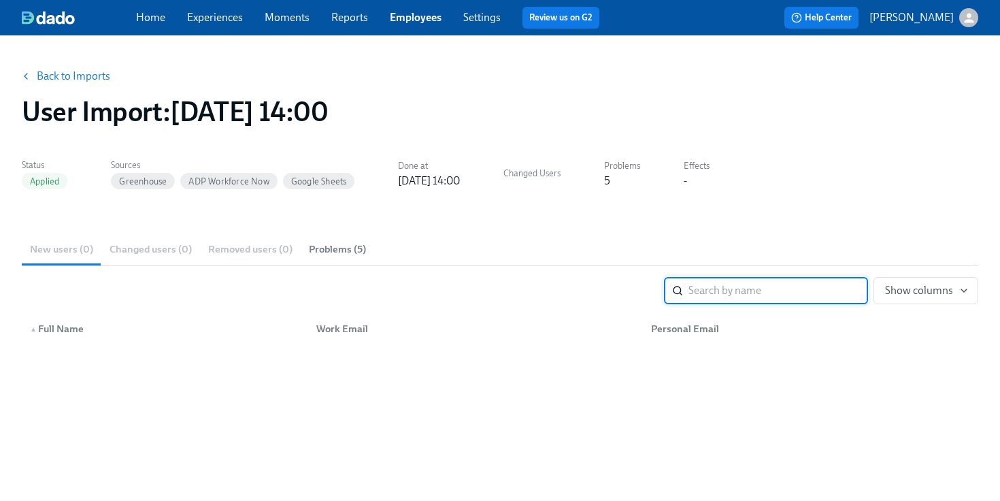
click at [350, 241] on span "Problems (5)" at bounding box center [337, 249] width 57 height 16
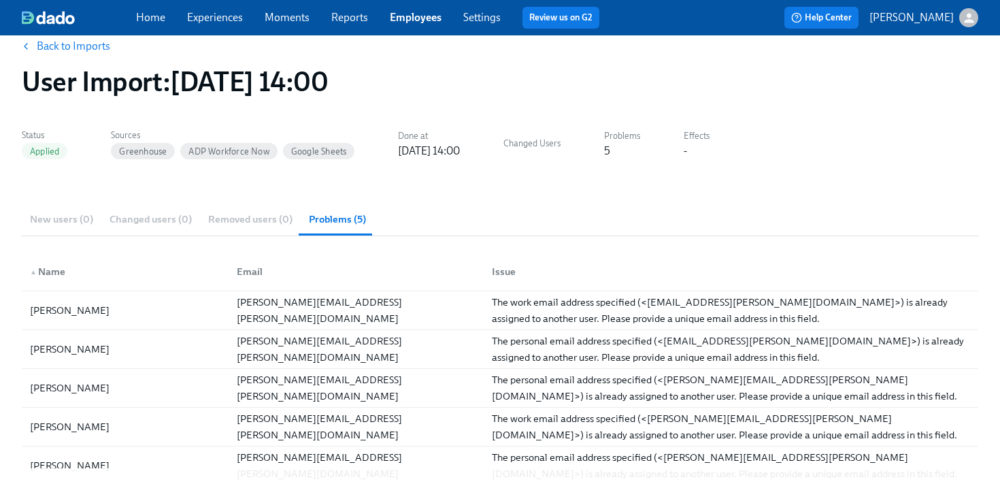
scroll to position [31, 0]
click at [93, 45] on link "Back to Imports" at bounding box center [73, 45] width 73 height 14
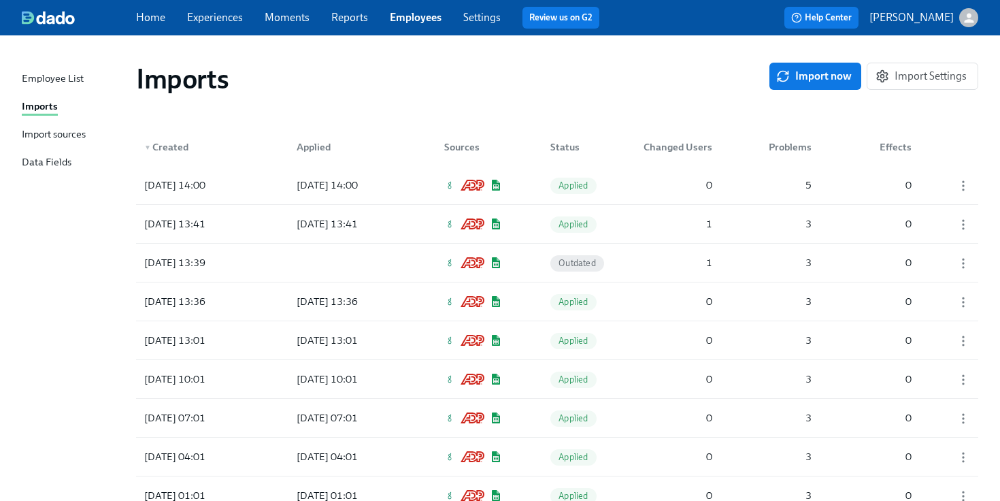
click at [51, 137] on div "Import sources" at bounding box center [54, 135] width 64 height 17
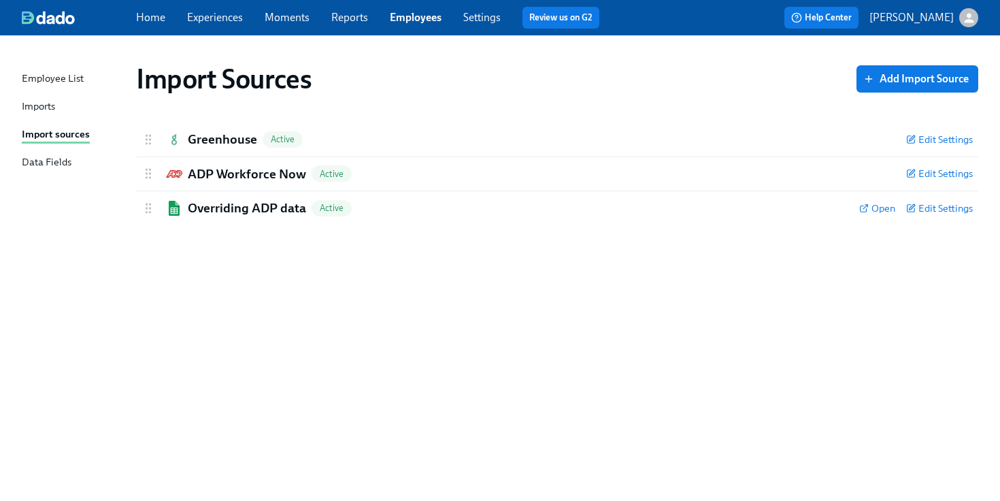
click at [42, 111] on div "Imports" at bounding box center [38, 107] width 33 height 17
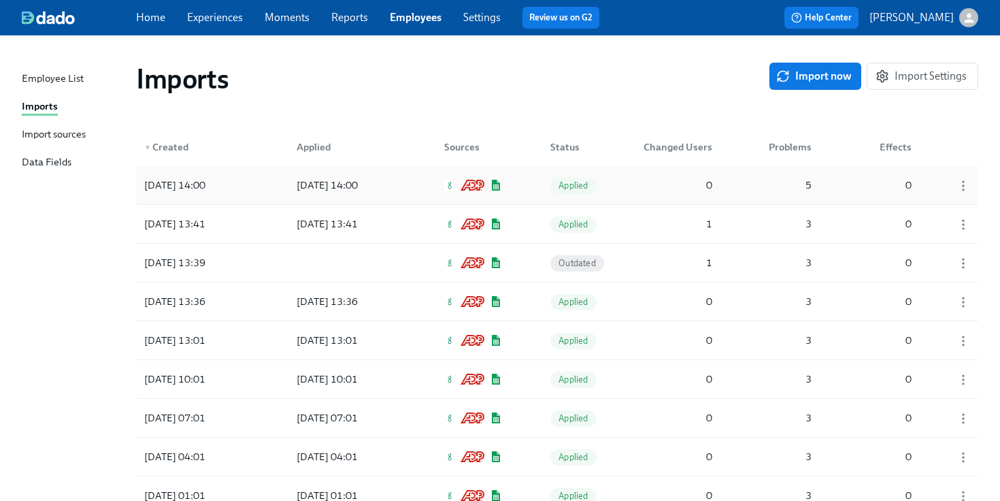
click at [320, 197] on div "[DATE] 14:00" at bounding box center [347, 184] width 122 height 27
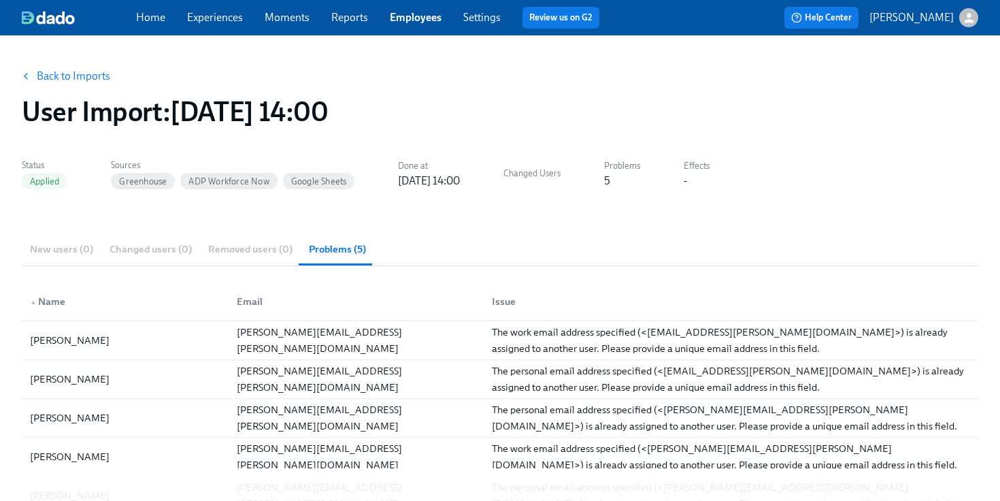
click at [424, 19] on link "Employees" at bounding box center [416, 17] width 52 height 13
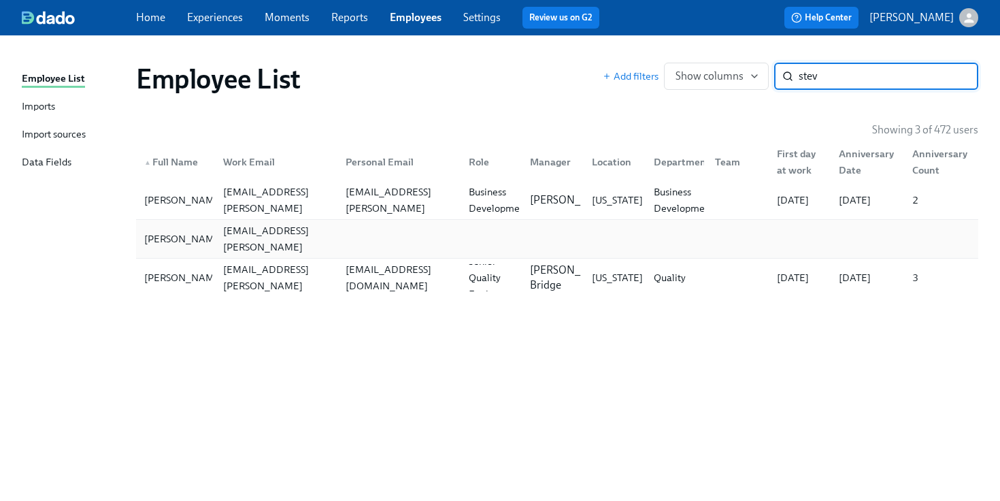
type input "stev"
click at [600, 245] on div at bounding box center [612, 238] width 62 height 27
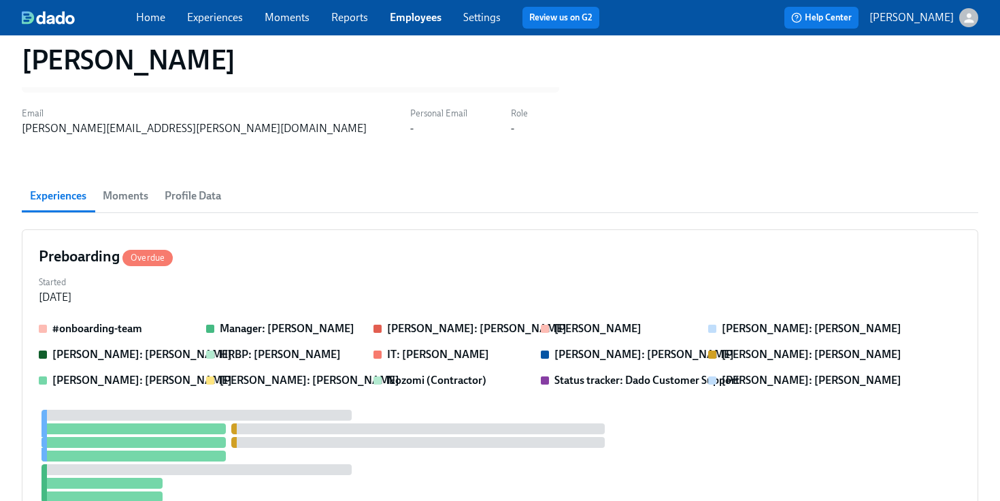
scroll to position [70, 0]
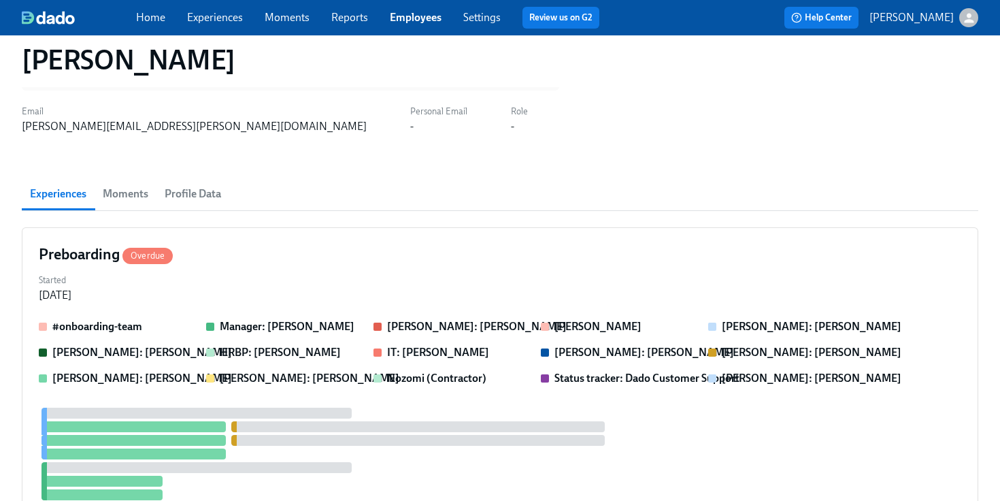
click at [195, 195] on span "Profile Data" at bounding box center [193, 193] width 56 height 19
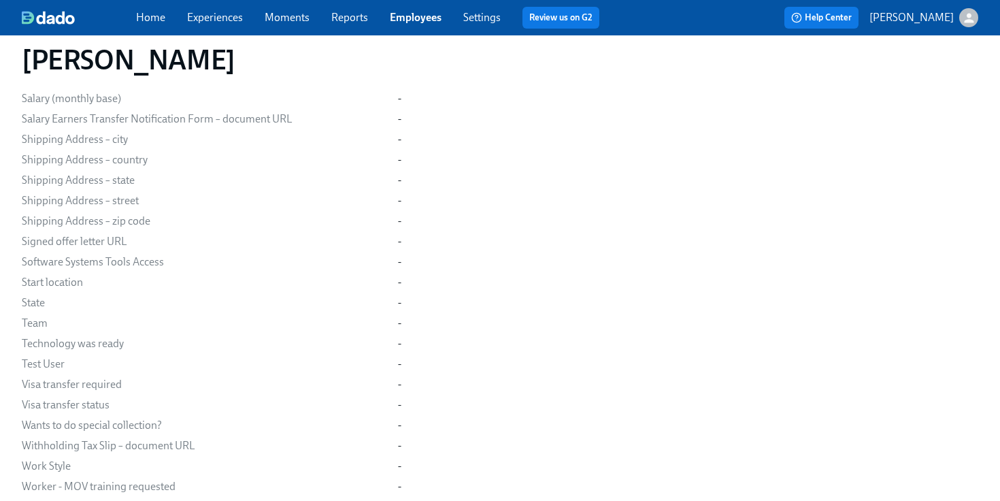
scroll to position [2107, 0]
